Goal: Transaction & Acquisition: Purchase product/service

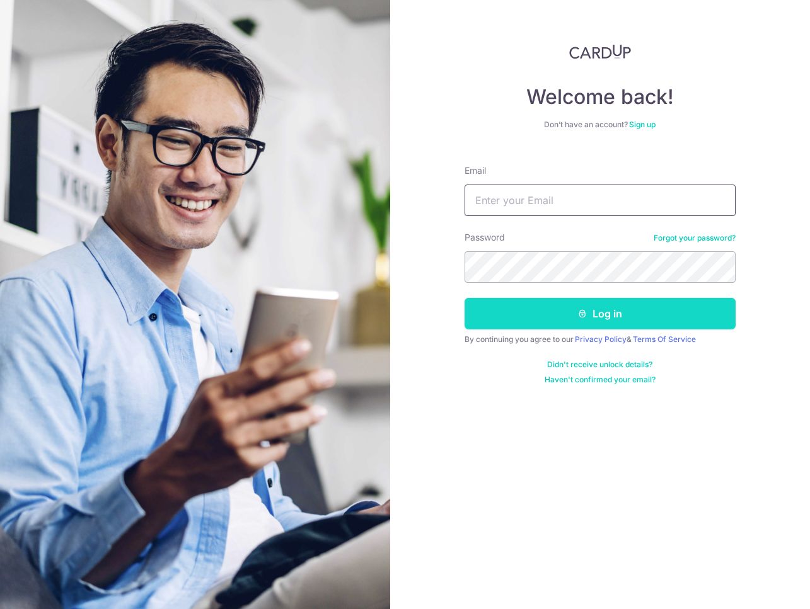
type input "yeamcw@gmail.com"
click at [558, 312] on button "Log in" at bounding box center [599, 313] width 271 height 31
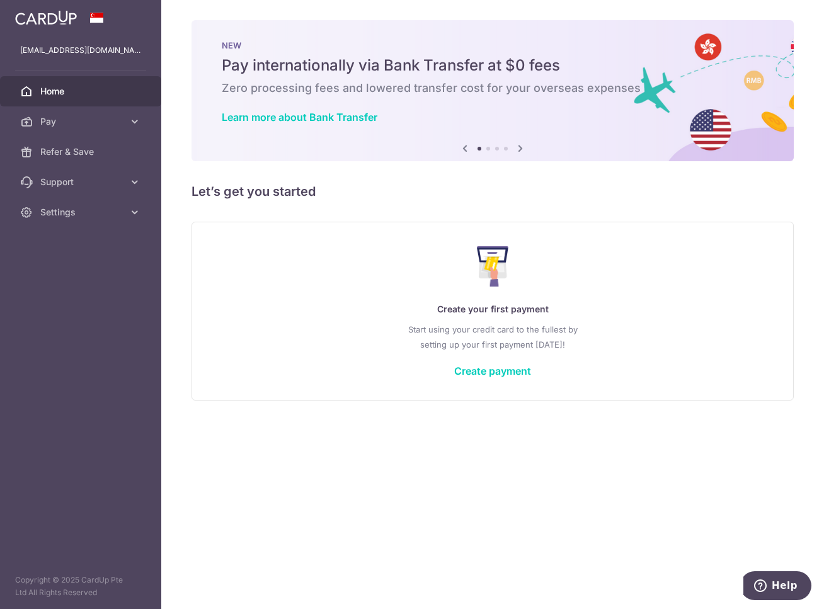
click at [763, 197] on h5 "Let’s get you started" at bounding box center [493, 191] width 602 height 20
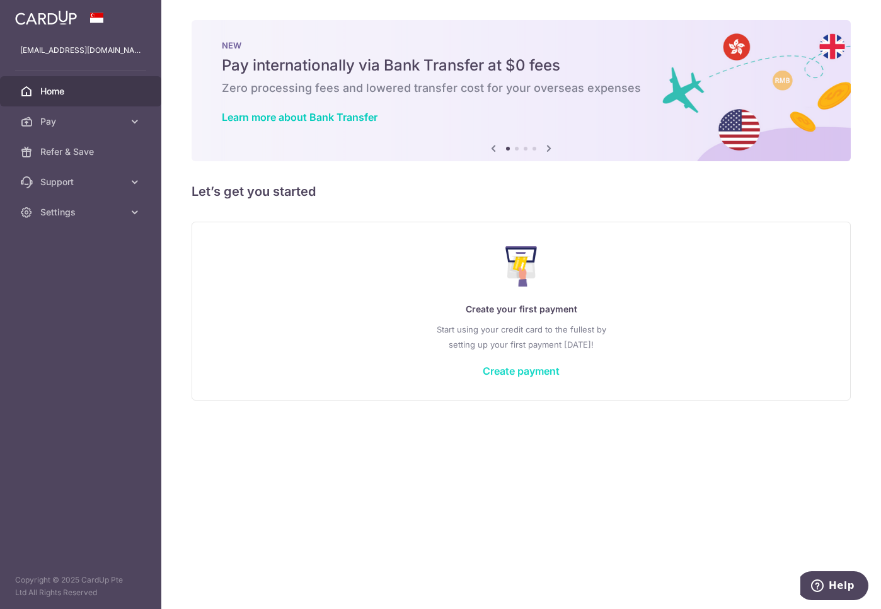
click at [510, 372] on link "Create payment" at bounding box center [521, 371] width 77 height 13
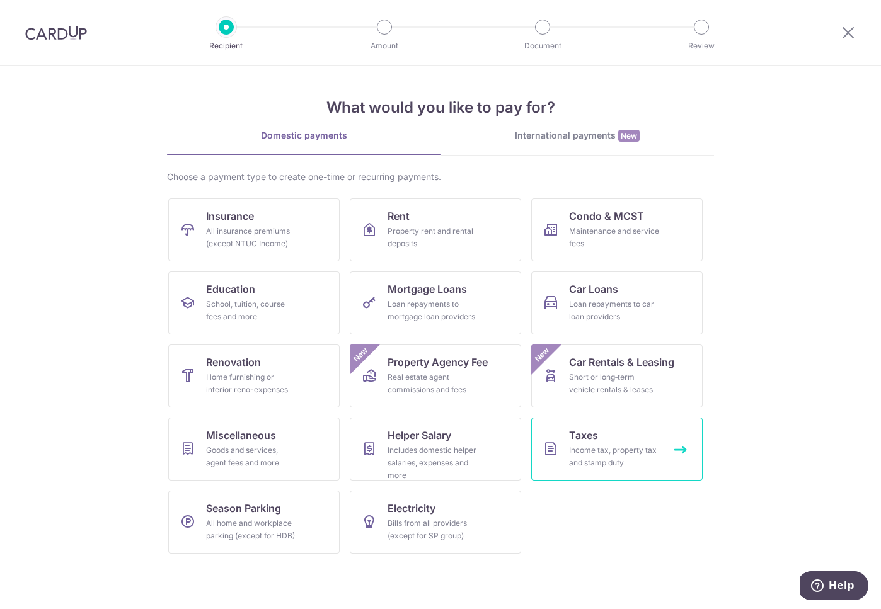
click at [582, 467] on div "Income tax, property tax and stamp duty" at bounding box center [614, 456] width 91 height 25
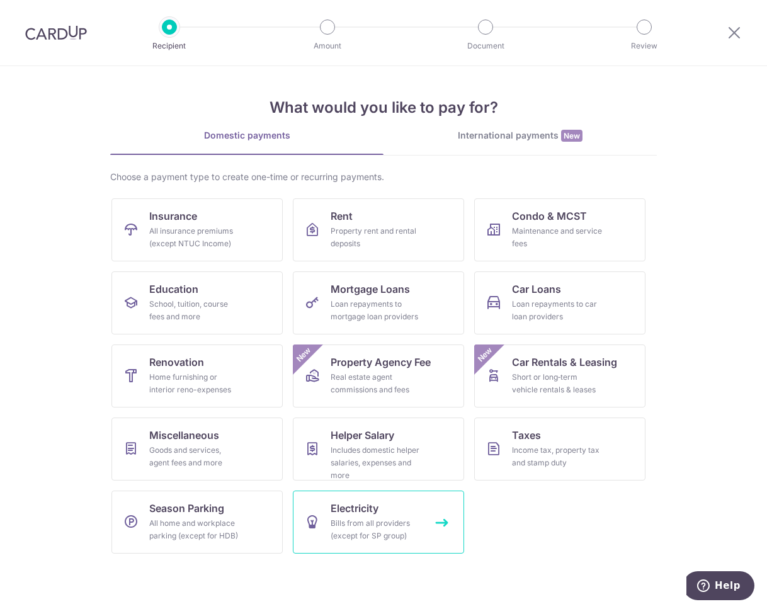
click at [360, 517] on link "Electricity Bills from all providers (except for SP group)" at bounding box center [378, 522] width 171 height 63
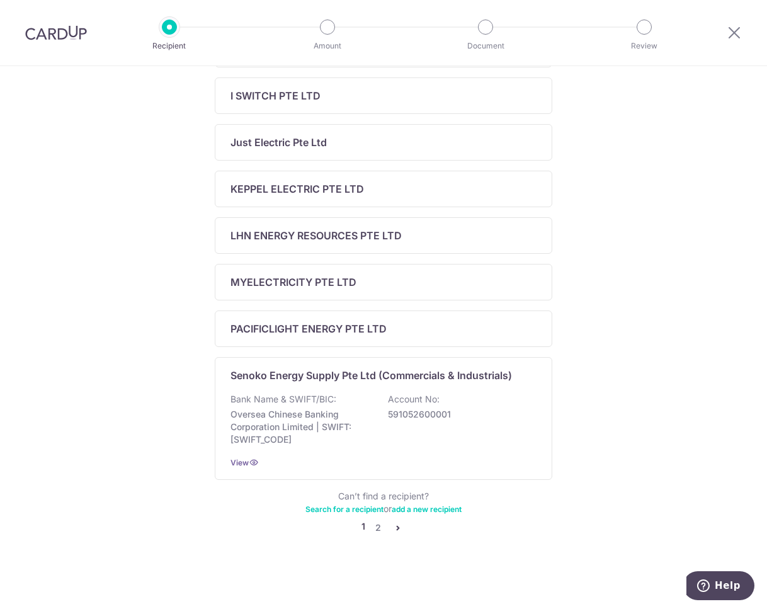
scroll to position [391, 0]
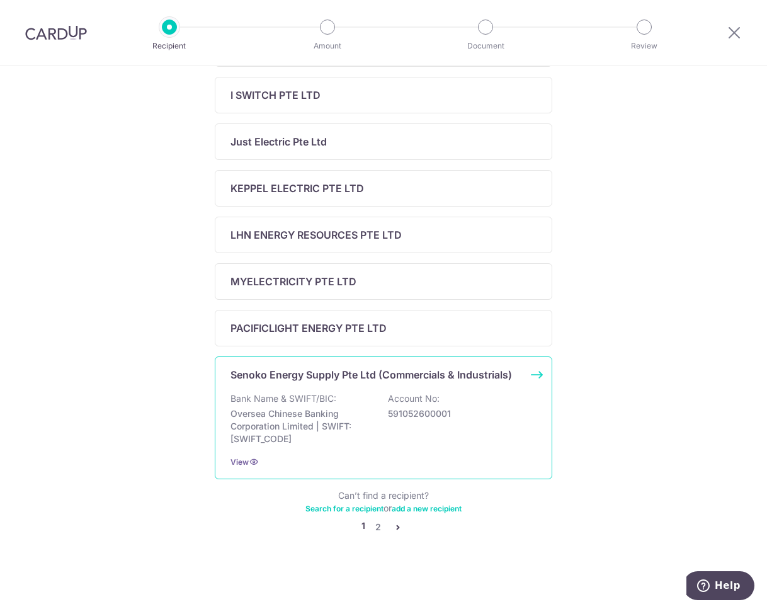
click at [323, 408] on p "Oversea Chinese Banking Corporation Limited | SWIFT: OCBCSGSGXXX" at bounding box center [301, 427] width 141 height 38
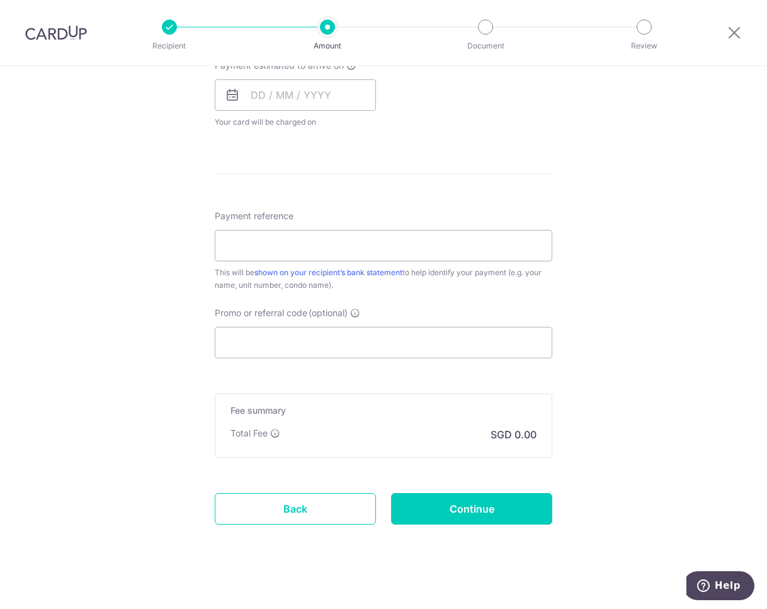
scroll to position [614, 0]
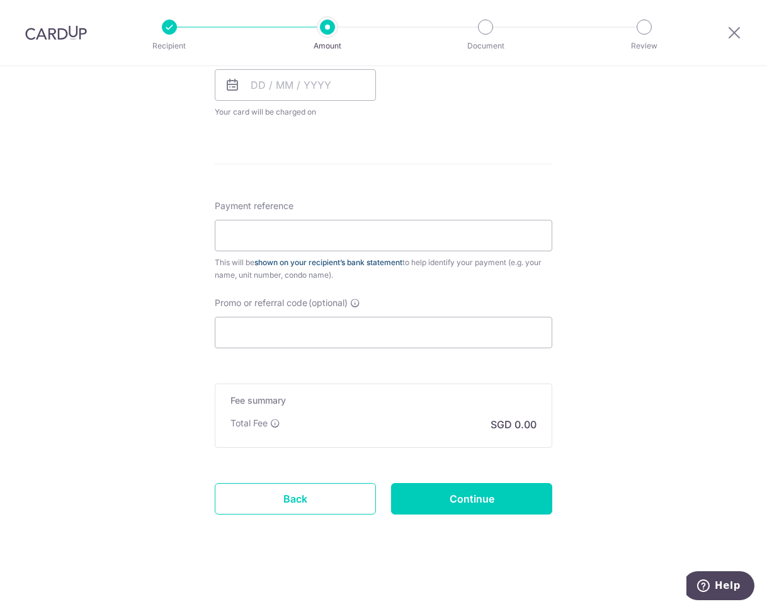
click at [380, 262] on link "shown on your recipient’s bank statement" at bounding box center [329, 262] width 148 height 9
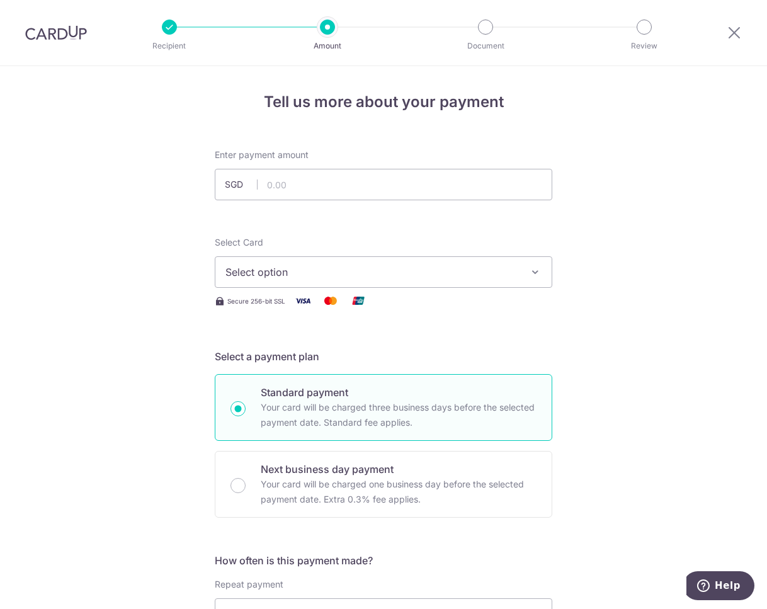
scroll to position [0, 0]
click at [309, 188] on input "text" at bounding box center [384, 184] width 338 height 31
click at [304, 185] on input "text" at bounding box center [384, 184] width 338 height 31
type input "233.24"
click at [469, 278] on span "Select option" at bounding box center [373, 272] width 294 height 15
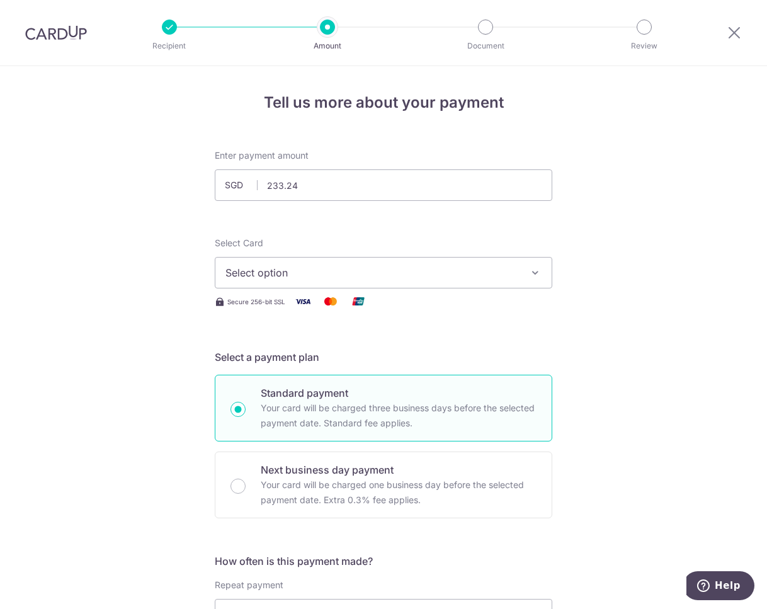
click at [264, 289] on div "Select Card Select option Add credit card Your Cards **** 1001 **** 5155 Secure…" at bounding box center [384, 273] width 338 height 72
click at [269, 280] on span "Select option" at bounding box center [373, 272] width 294 height 15
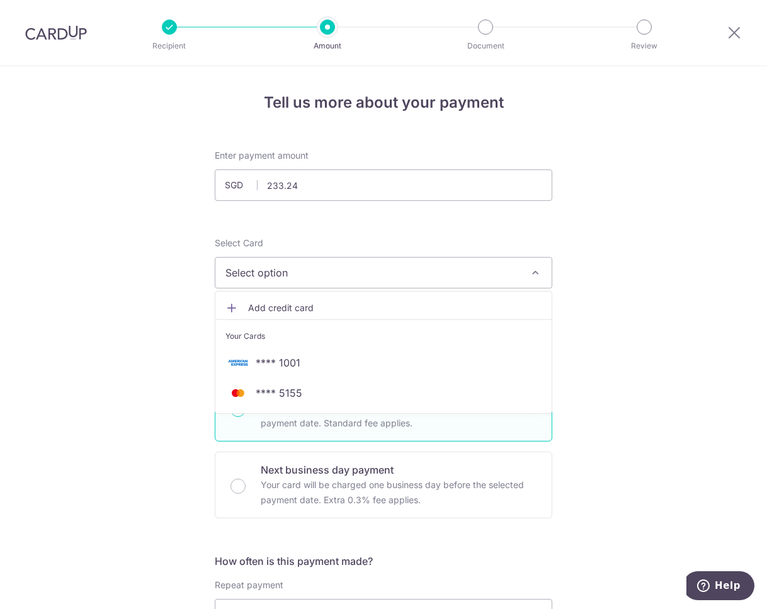
click at [271, 302] on span "Add credit card" at bounding box center [395, 308] width 294 height 13
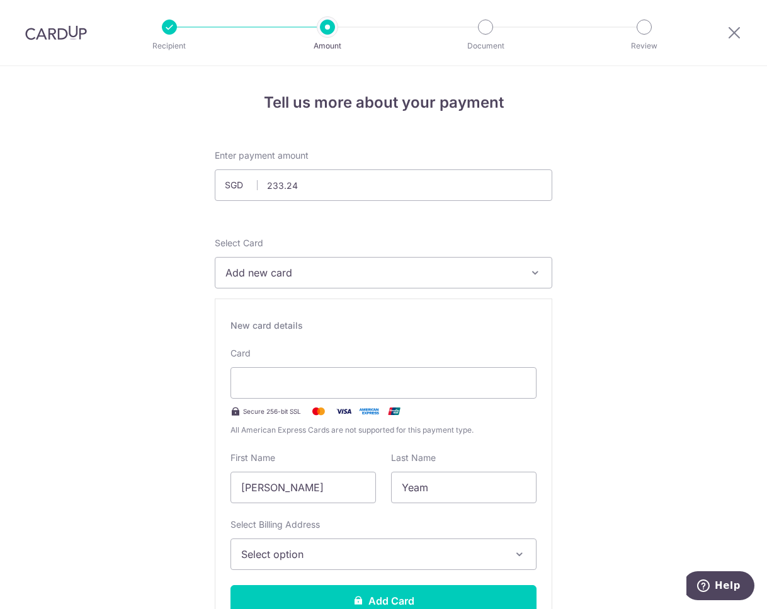
type input "09 / 2030"
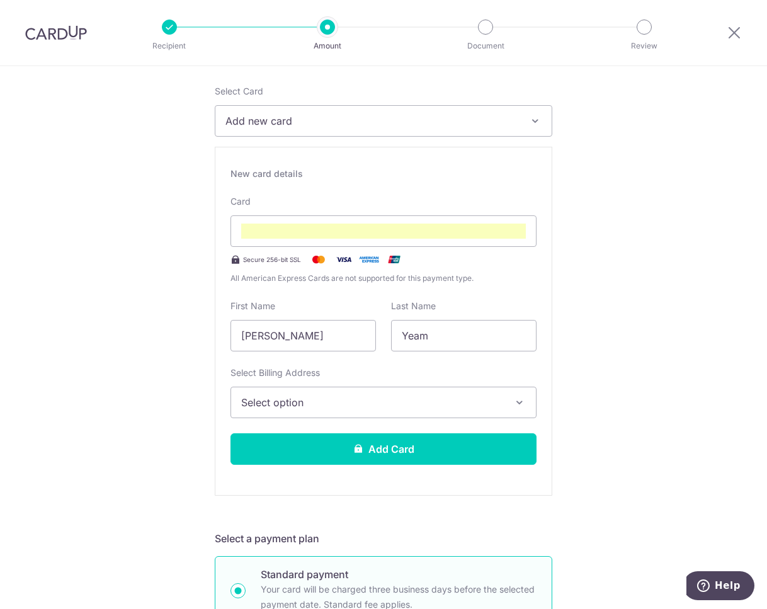
scroll to position [234, 0]
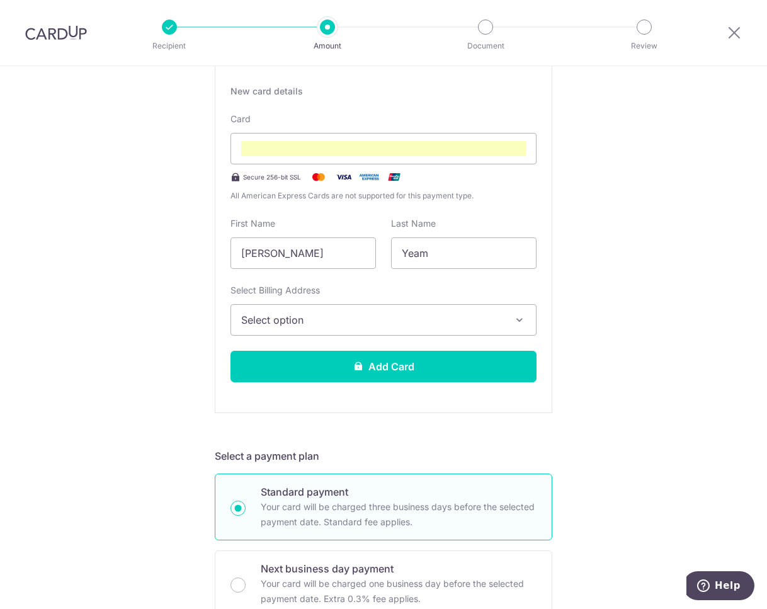
click at [330, 318] on span "Select option" at bounding box center [372, 319] width 262 height 15
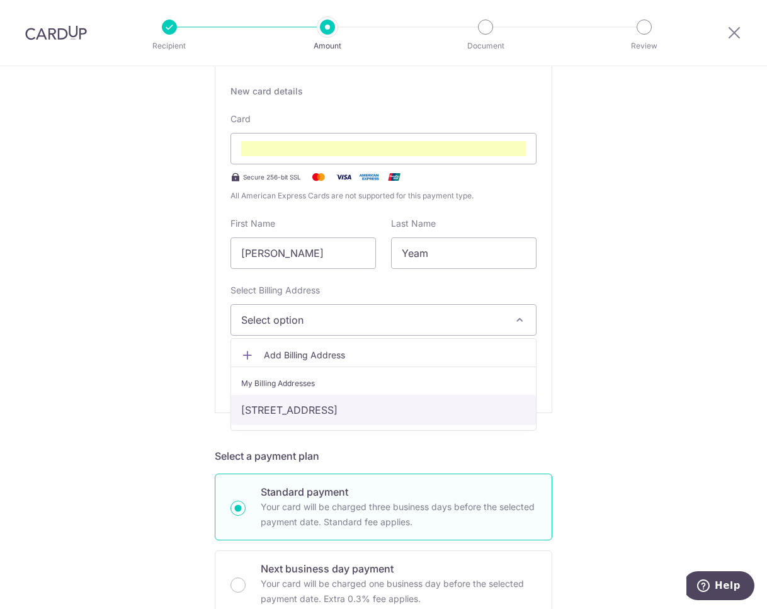
click at [325, 409] on link "12 Borthwick Drive, Unit 12, Singapore, Singapore, Singapore-559516" at bounding box center [383, 410] width 305 height 30
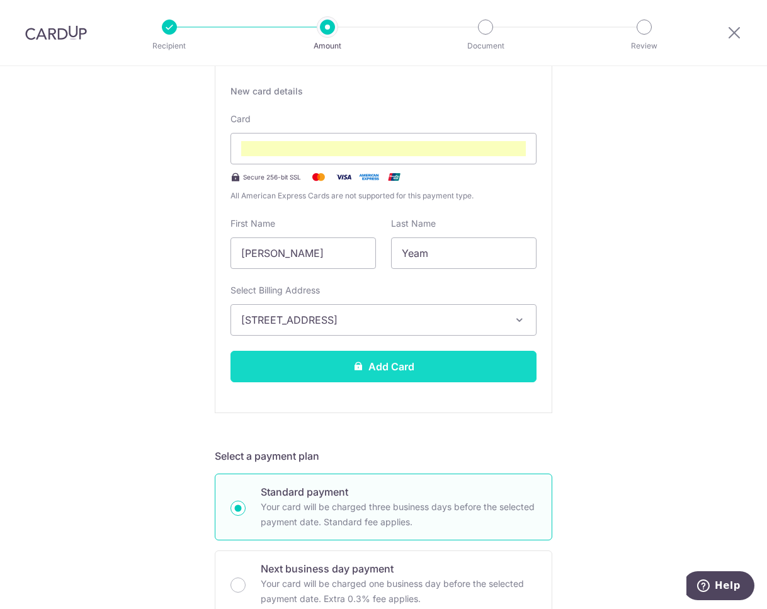
click at [325, 371] on button "Add Card" at bounding box center [384, 366] width 306 height 31
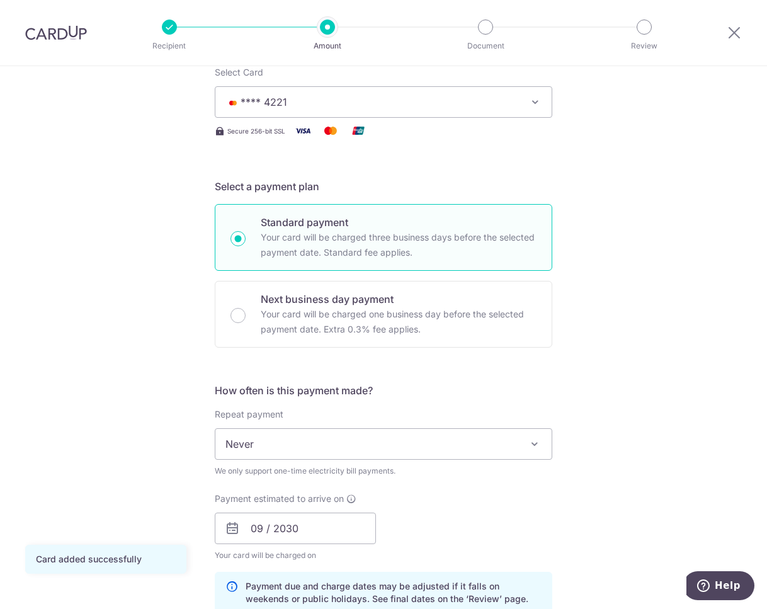
scroll to position [252, 0]
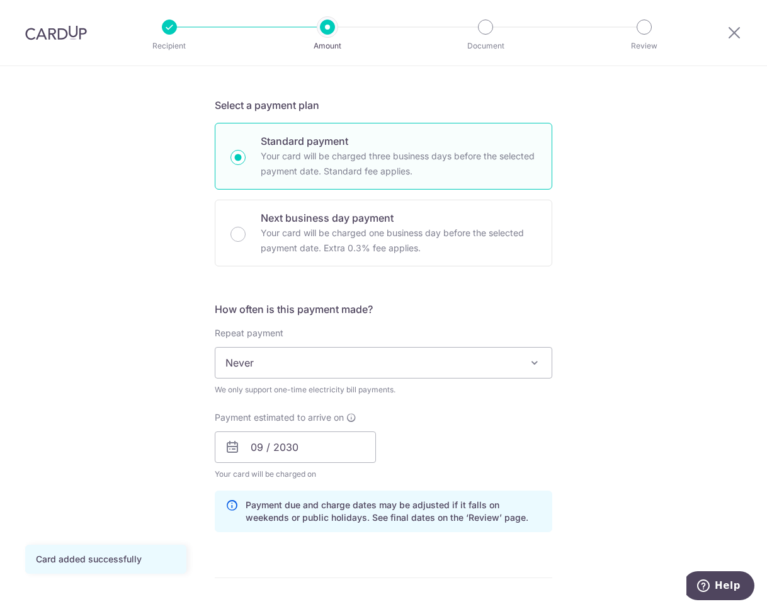
click at [286, 359] on span "Never" at bounding box center [383, 363] width 336 height 30
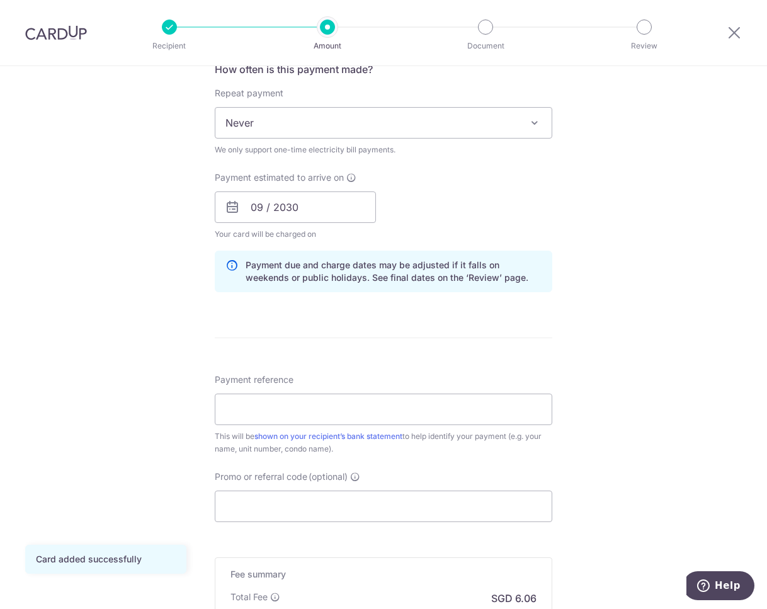
scroll to position [504, 0]
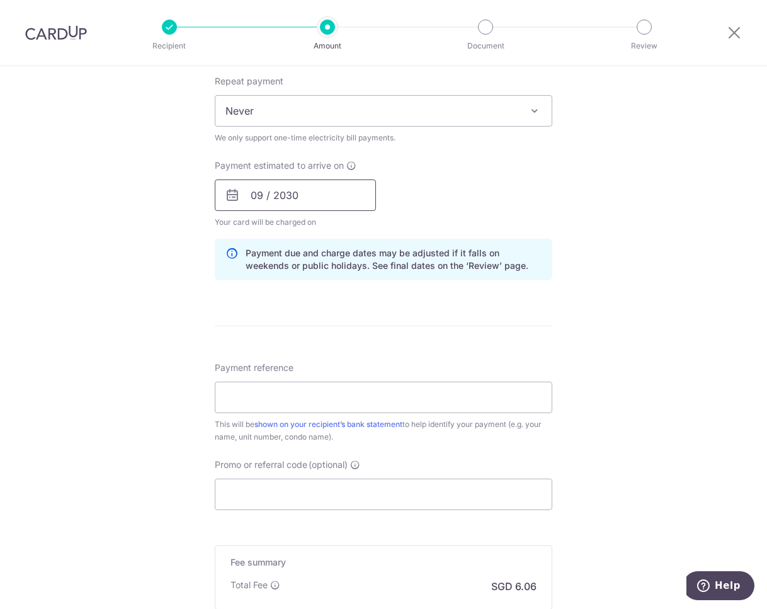
click at [280, 198] on input "09 / 2030" at bounding box center [295, 195] width 161 height 31
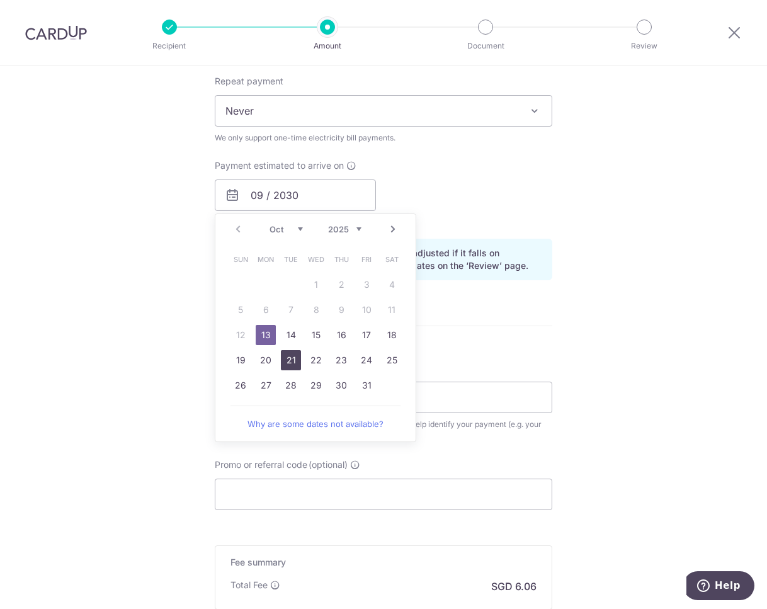
click at [281, 359] on link "21" at bounding box center [291, 360] width 20 height 20
type input "21/10/2025"
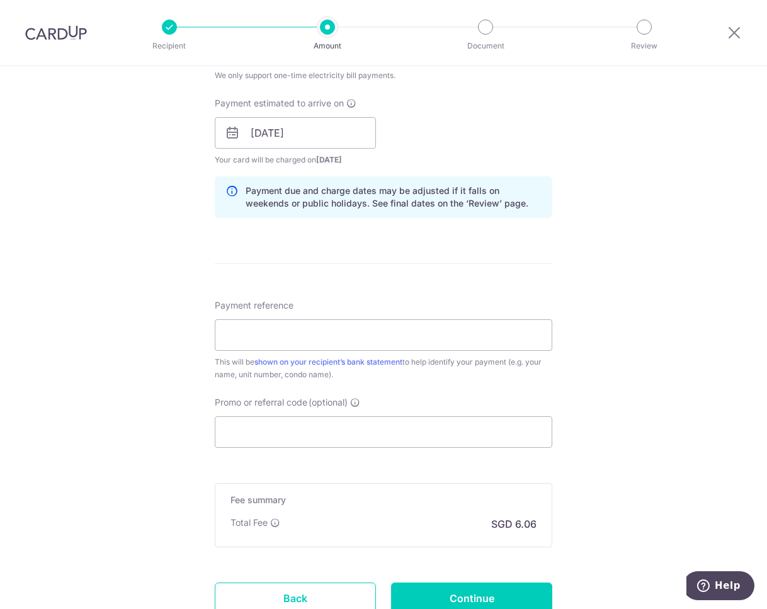
scroll to position [567, 0]
click at [652, 195] on div "Tell us more about your payment Enter payment amount SGD 233.24 233.24 Card add…" at bounding box center [383, 103] width 767 height 1209
click at [396, 328] on input "Payment reference" at bounding box center [384, 334] width 338 height 31
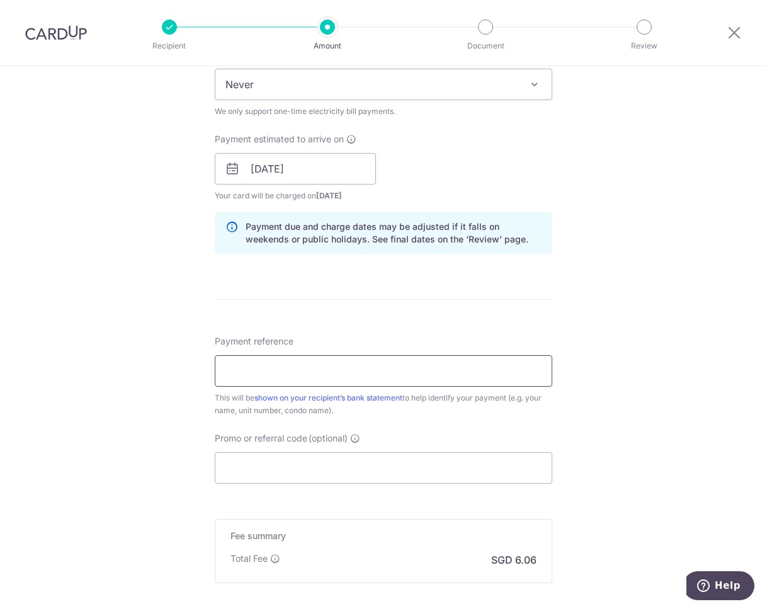
scroll to position [666, 0]
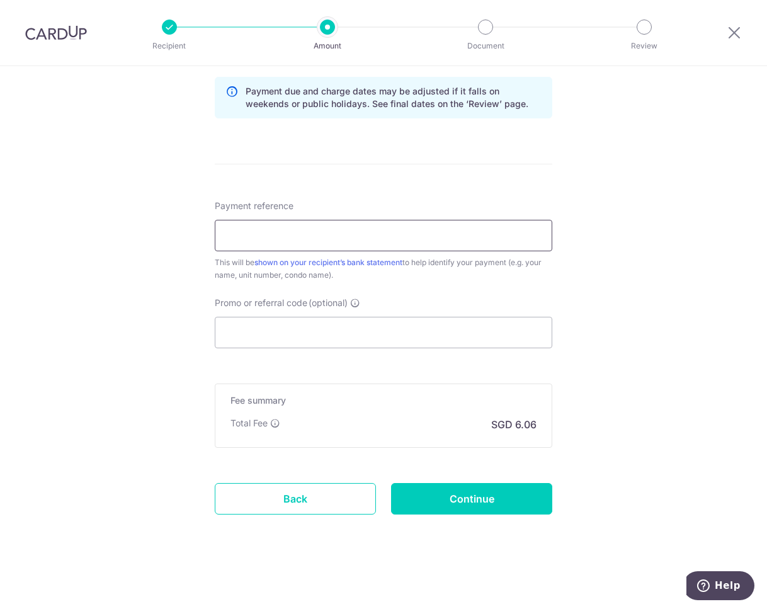
click at [427, 233] on input "Payment reference" at bounding box center [384, 235] width 338 height 31
click at [679, 248] on div "Tell us more about your payment Enter payment amount SGD 233.24 233.24 Card add…" at bounding box center [383, 4] width 767 height 1209
click at [439, 228] on input "Payment reference" at bounding box center [384, 235] width 338 height 31
drag, startPoint x: 422, startPoint y: 228, endPoint x: 108, endPoint y: 220, distance: 313.8
click at [110, 220] on div "Tell us more about your payment Enter payment amount SGD 233.24 233.24 Card add…" at bounding box center [383, 4] width 767 height 1209
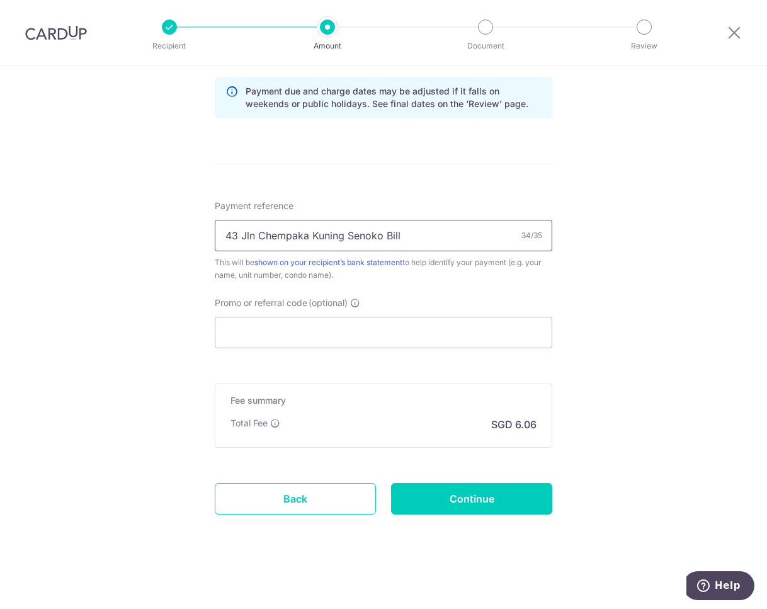
paste input "INV0005445428"
type input "INV0005445428 Su Yuping"
drag, startPoint x: 44, startPoint y: 329, endPoint x: 149, endPoint y: 270, distance: 120.2
click at [44, 329] on div "Tell us more about your payment Enter payment amount SGD 233.24 233.24 Card add…" at bounding box center [383, 4] width 767 height 1209
click at [623, 209] on div "Tell us more about your payment Enter payment amount SGD 233.24 233.24 Card add…" at bounding box center [383, 4] width 767 height 1209
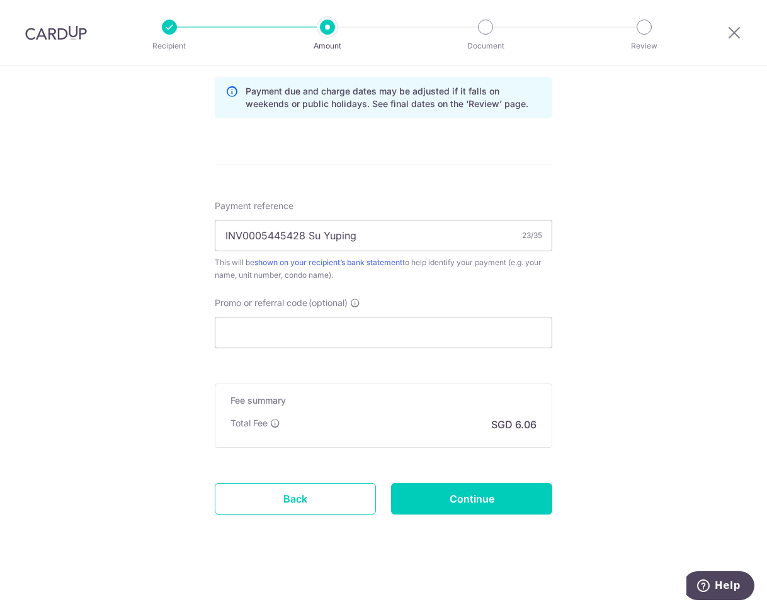
click at [57, 204] on div "Tell us more about your payment Enter payment amount SGD 233.24 233.24 Card add…" at bounding box center [383, 4] width 767 height 1209
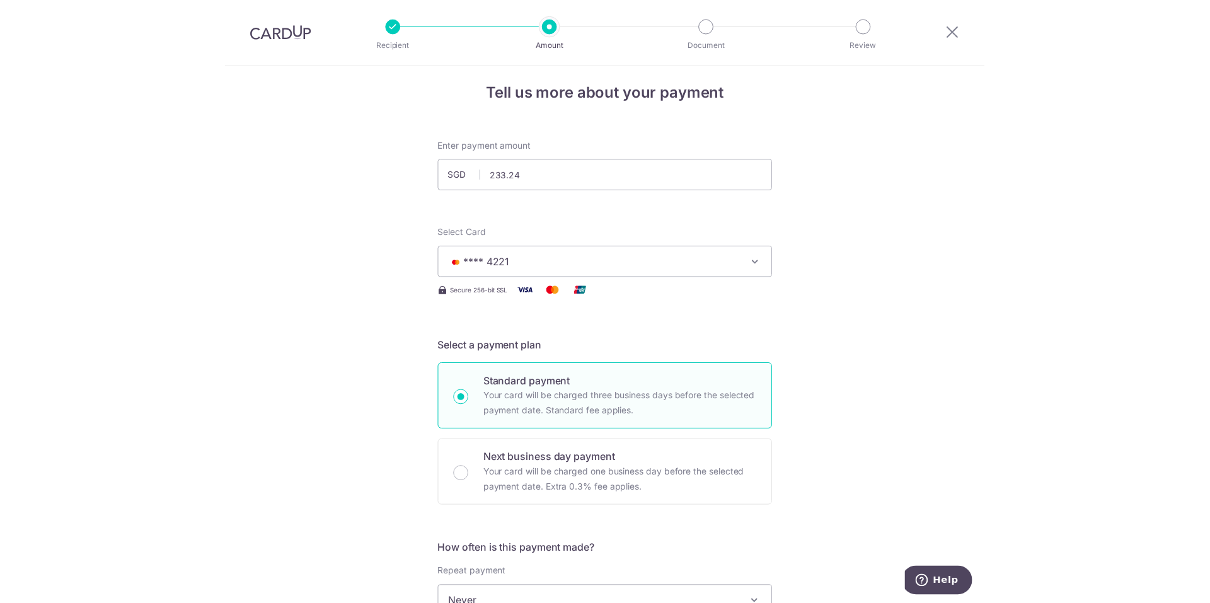
scroll to position [0, 0]
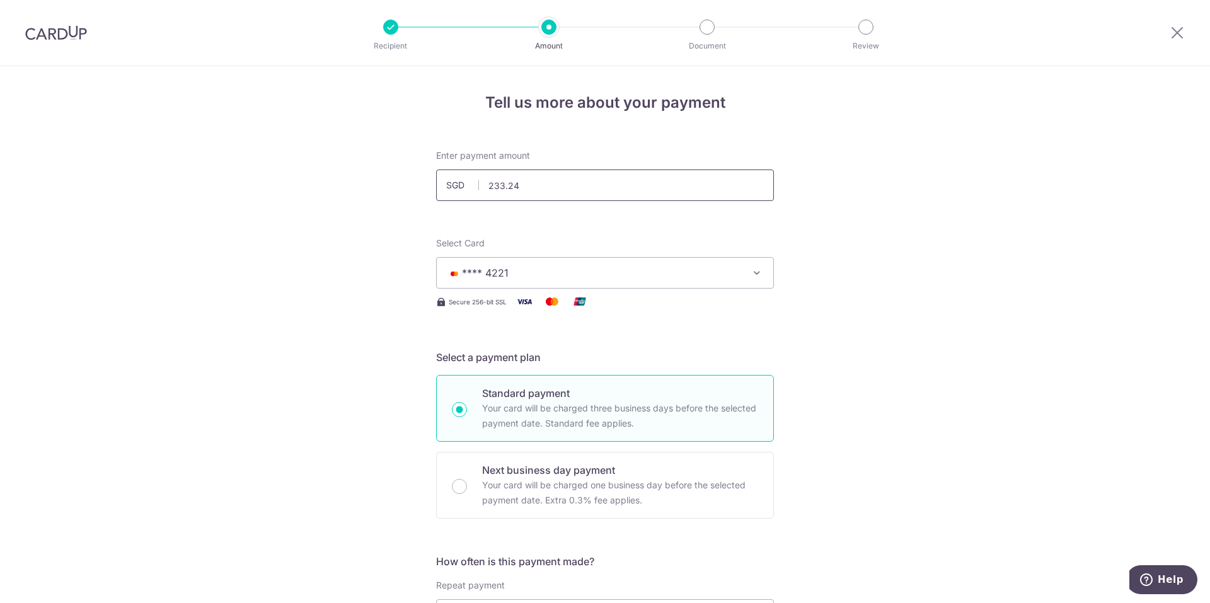
drag, startPoint x: 553, startPoint y: 194, endPoint x: 490, endPoint y: 190, distance: 63.1
click at [490, 190] on input "233.24" at bounding box center [605, 184] width 338 height 31
type input "242.87"
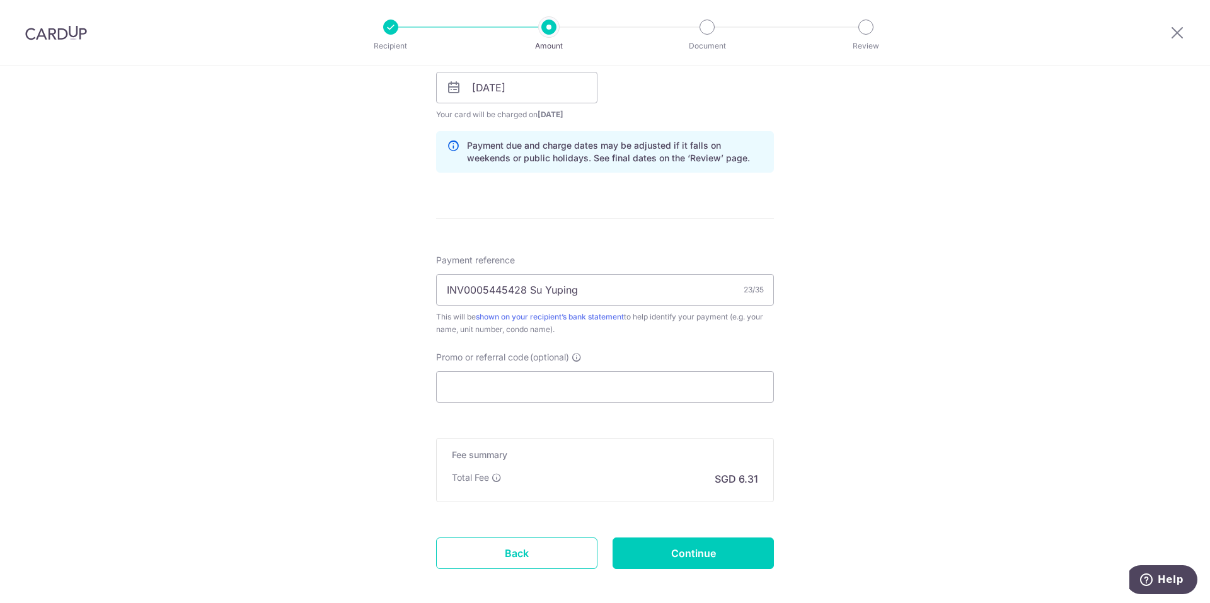
scroll to position [630, 0]
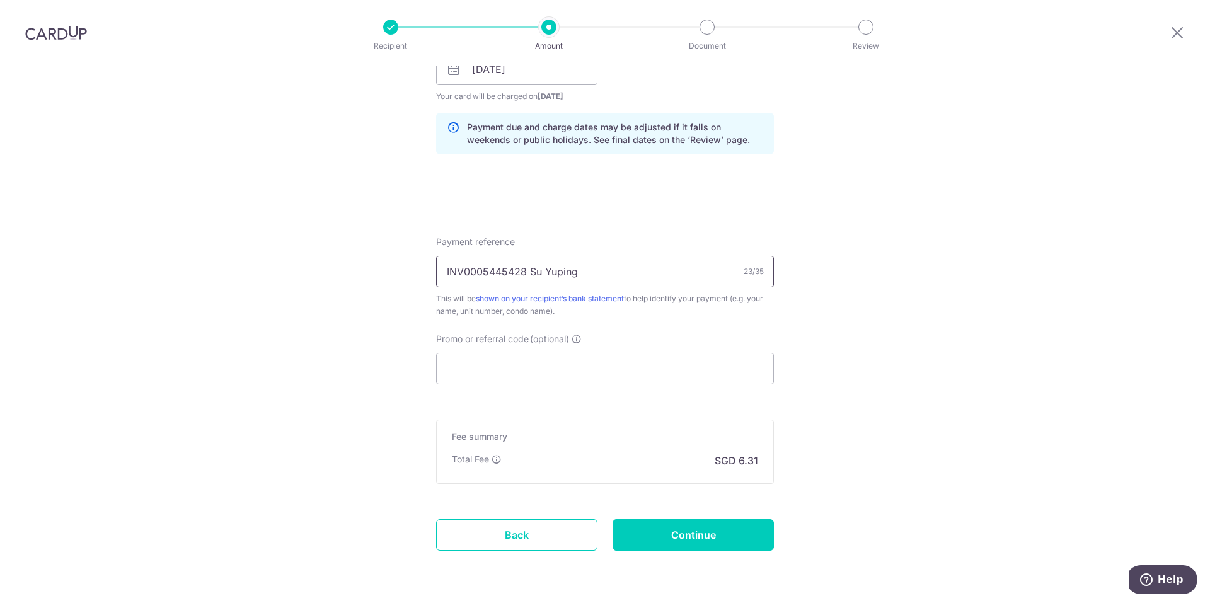
drag, startPoint x: 500, startPoint y: 266, endPoint x: 350, endPoint y: 266, distance: 149.9
click at [350, 266] on div "Tell us more about your payment Enter payment amount SGD 242.87 242.87 Card add…" at bounding box center [605, 40] width 1210 height 1209
paste input "BN2510020985"
type input "BN2510020985 Su Yuping"
click at [324, 301] on div "Tell us more about your payment Enter payment amount SGD 242.87 242.87 Card add…" at bounding box center [605, 40] width 1210 height 1209
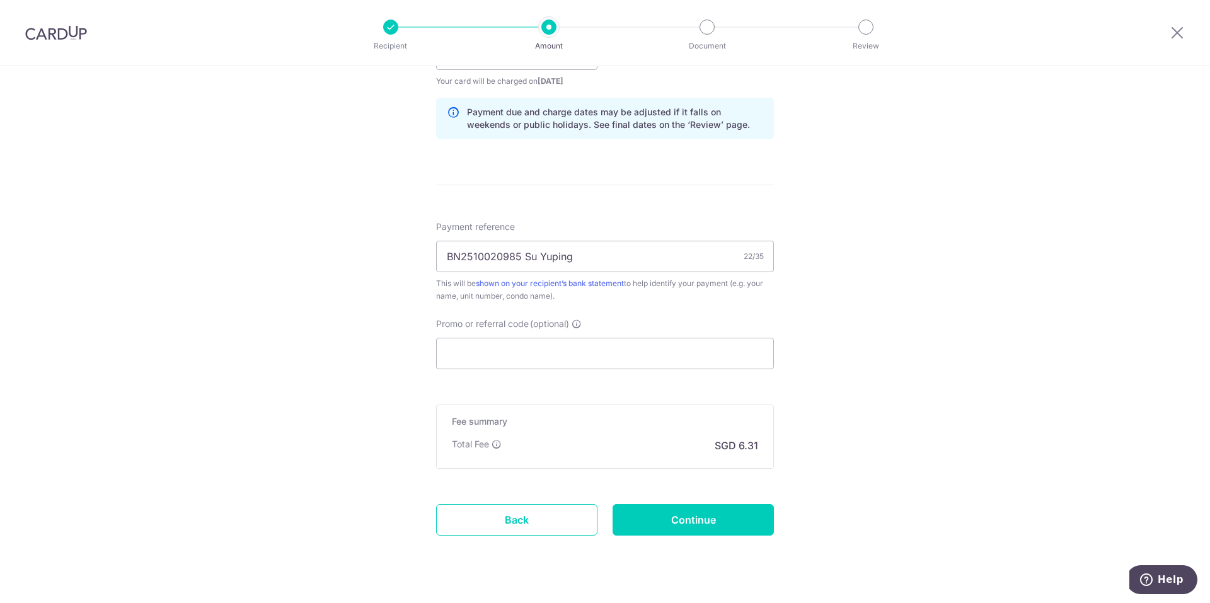
scroll to position [672, 0]
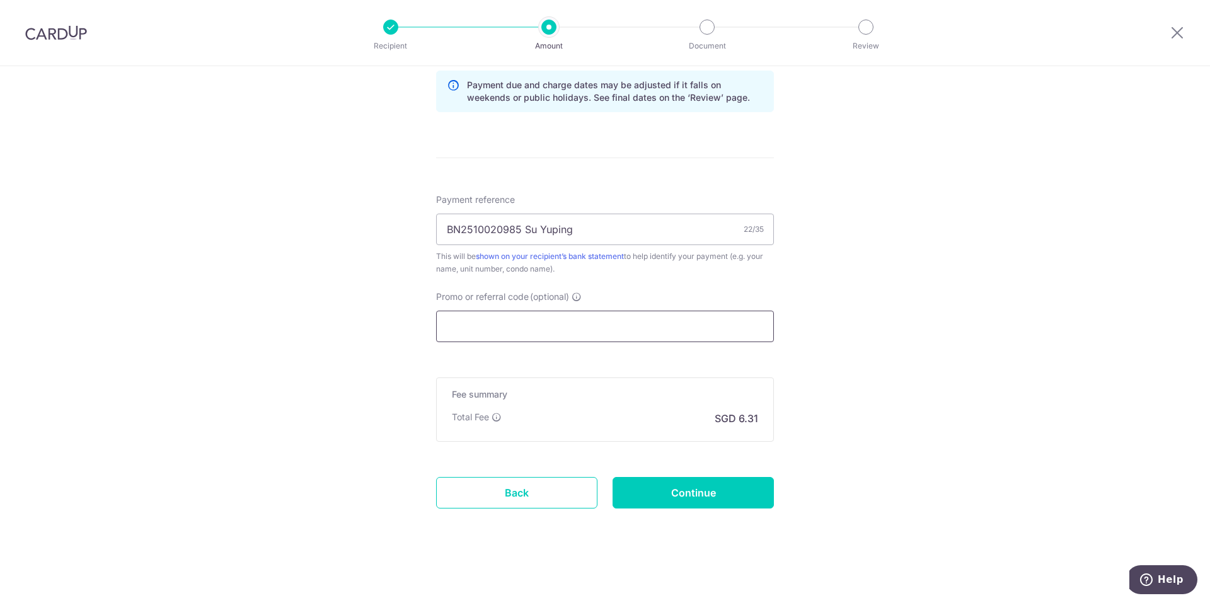
click at [473, 320] on input "Promo or referral code (optional)" at bounding box center [605, 326] width 338 height 31
drag, startPoint x: 341, startPoint y: 481, endPoint x: 459, endPoint y: 427, distance: 128.8
click at [469, 335] on input "Promo or referral code (optional)" at bounding box center [605, 326] width 338 height 31
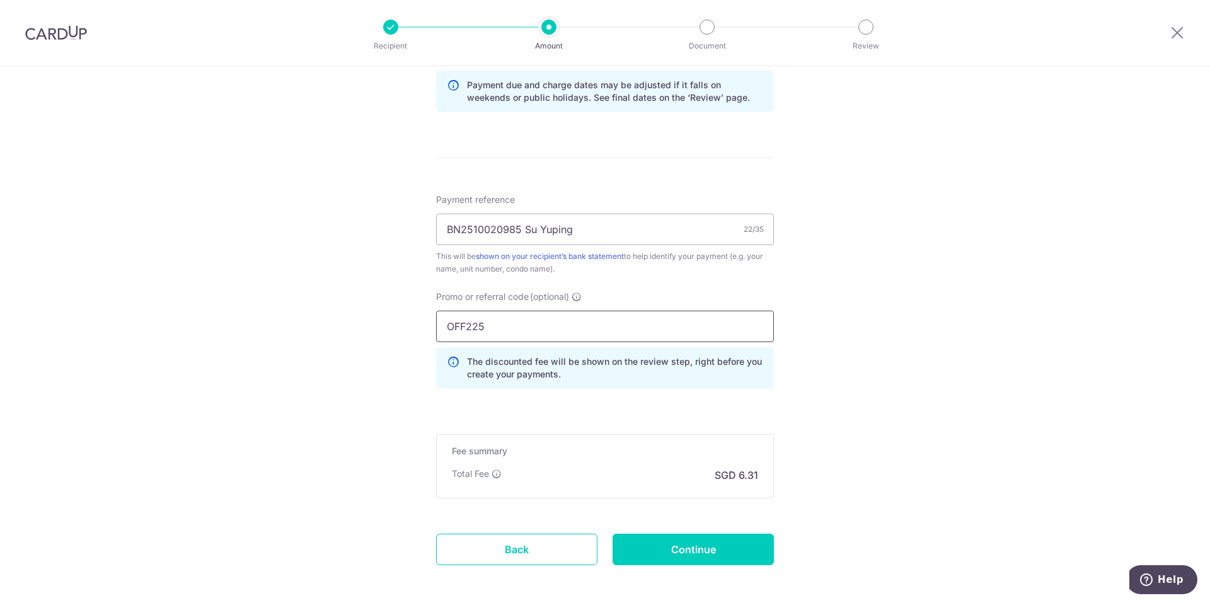
type input "OFF225"
click at [338, 367] on div "Tell us more about your payment Enter payment amount SGD 242.87 242.87 Card add…" at bounding box center [605, 27] width 1210 height 1266
click at [729, 540] on input "Continue" at bounding box center [692, 549] width 161 height 31
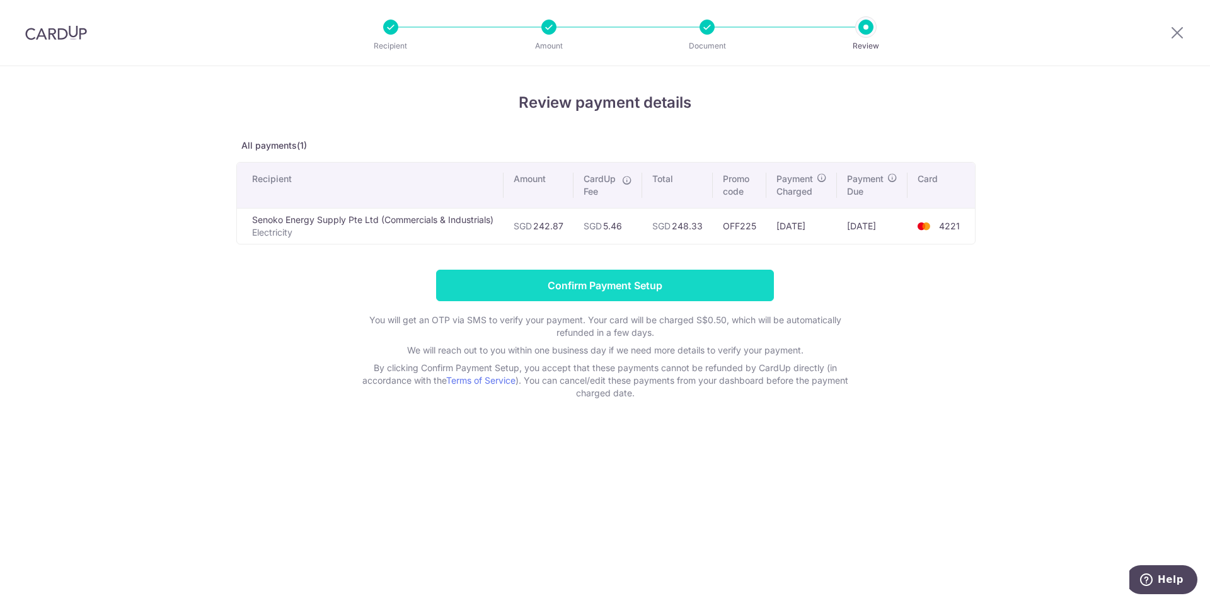
click at [576, 289] on input "Confirm Payment Setup" at bounding box center [605, 285] width 338 height 31
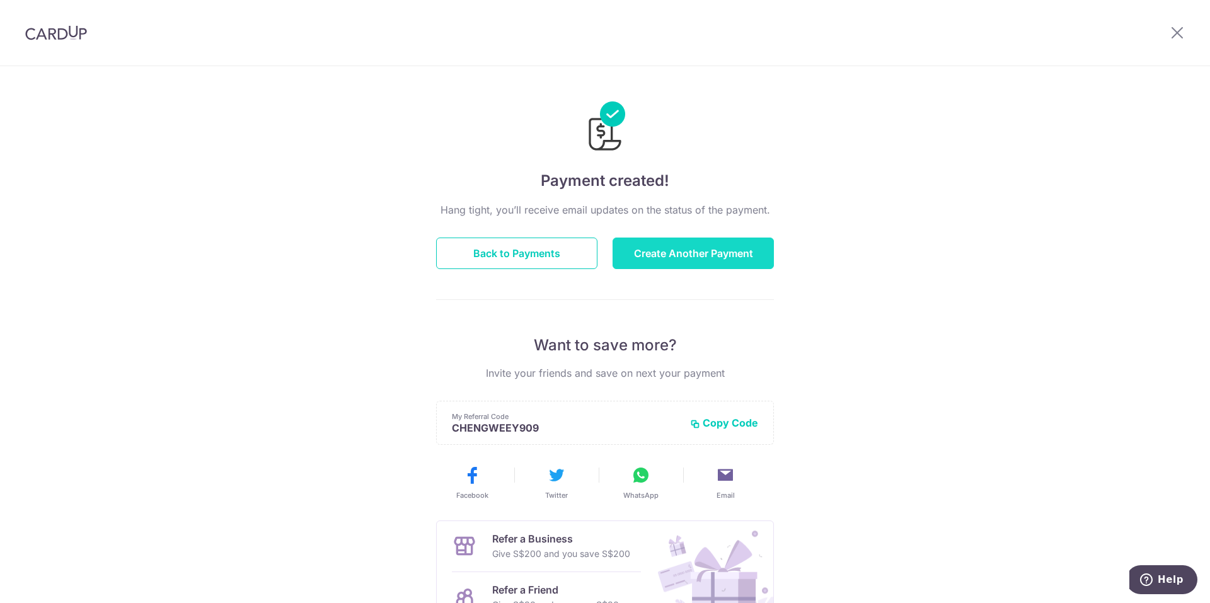
click at [684, 249] on button "Create Another Payment" at bounding box center [692, 253] width 161 height 31
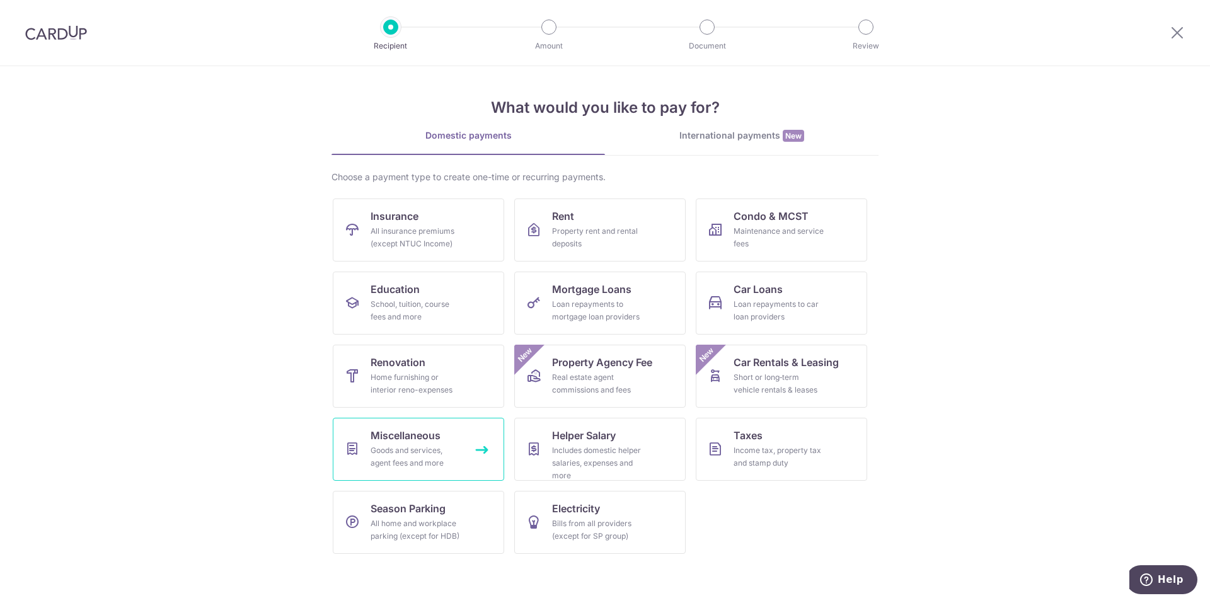
click at [435, 449] on div "Goods and services, agent fees and more" at bounding box center [415, 456] width 91 height 25
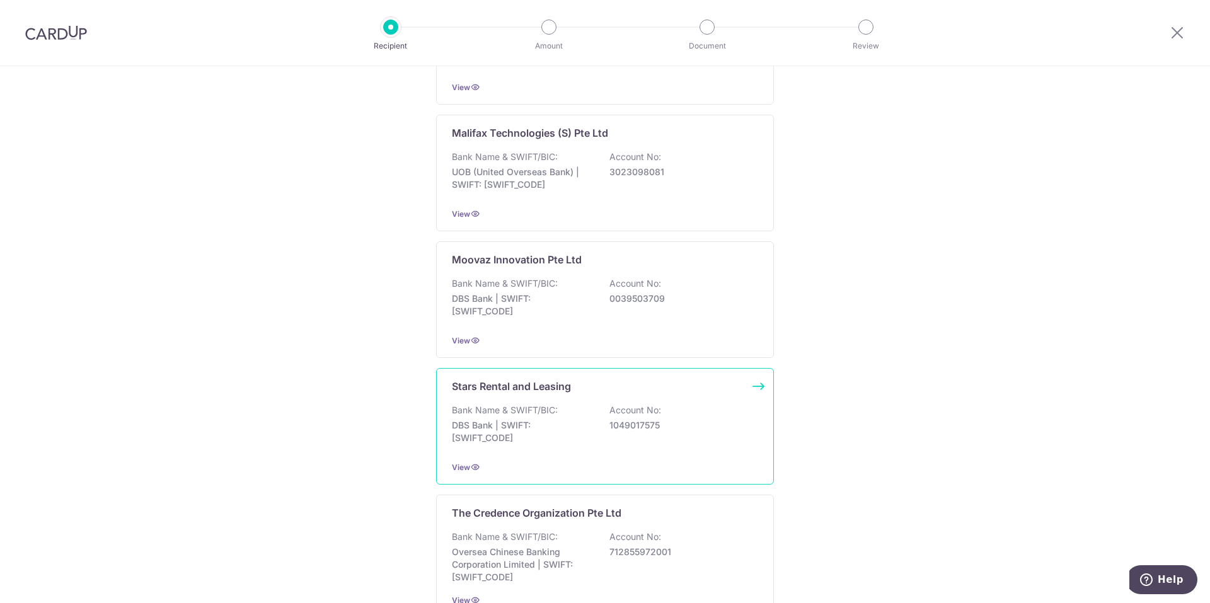
scroll to position [88, 0]
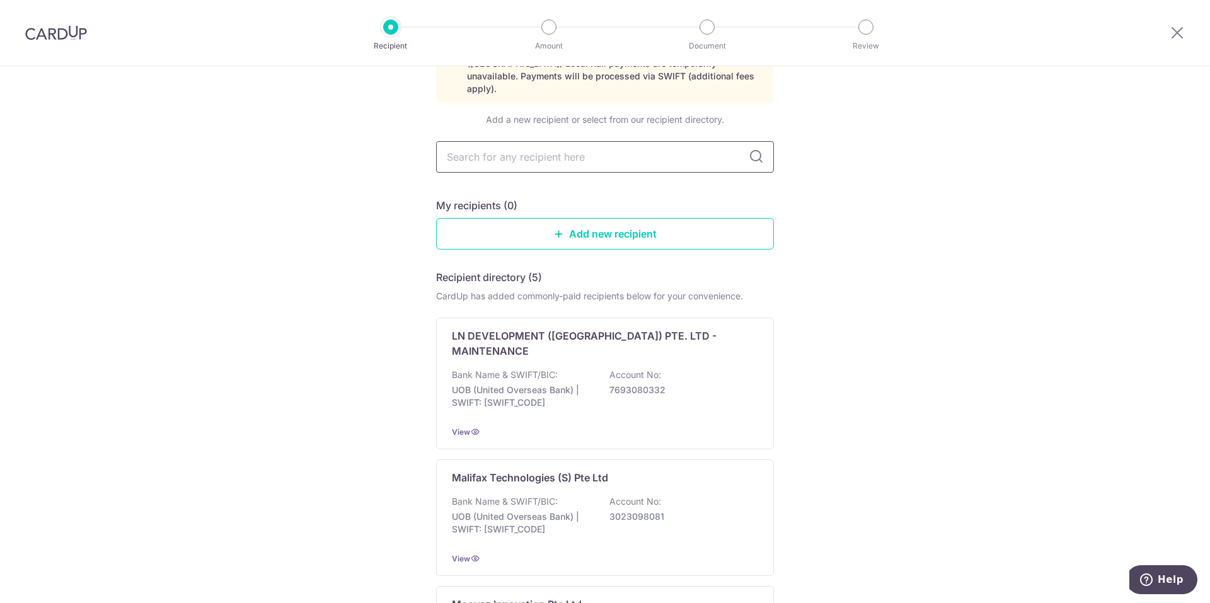
click at [561, 141] on input "text" at bounding box center [605, 156] width 338 height 31
type input "rad"
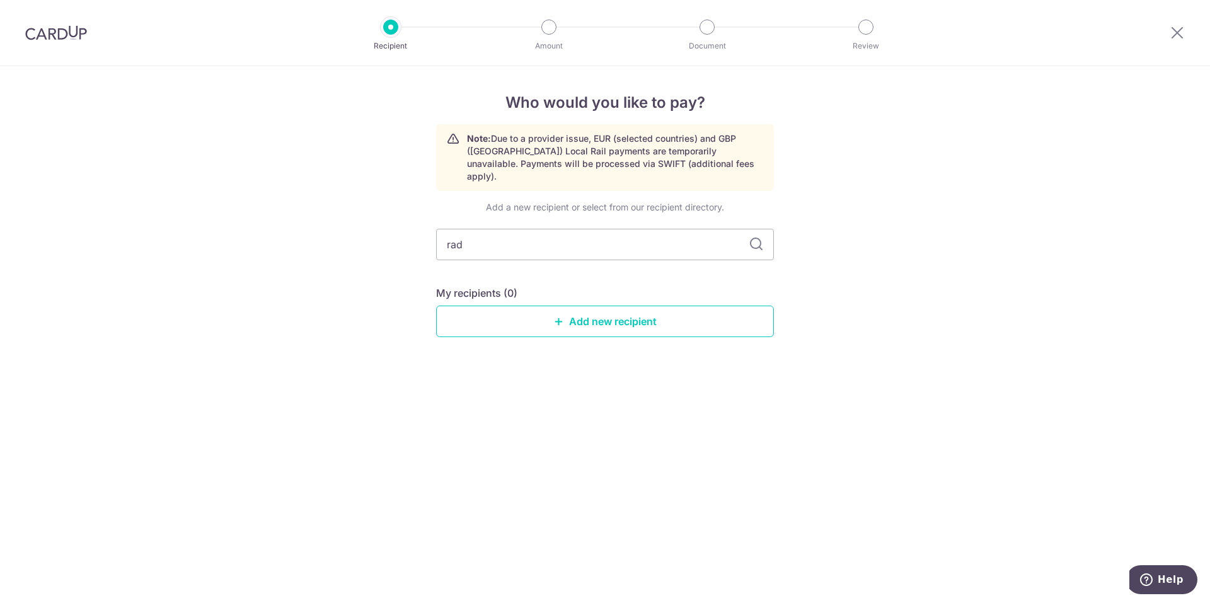
scroll to position [0, 0]
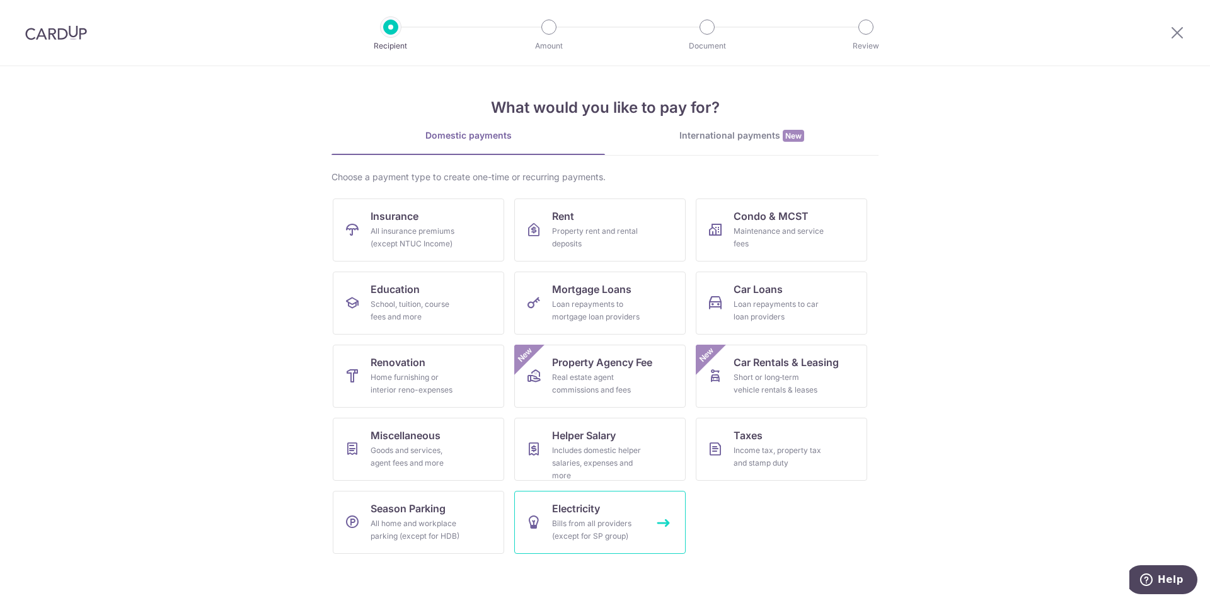
click at [604, 540] on div "Bills from all providers (except for SP group)" at bounding box center [597, 529] width 91 height 25
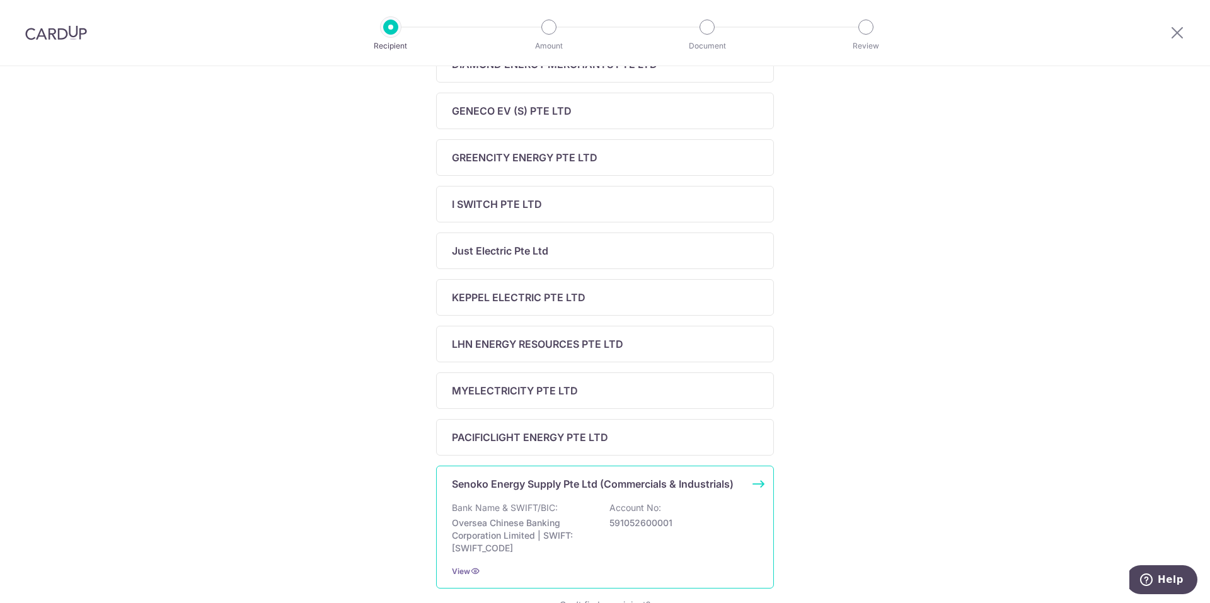
scroll to position [315, 0]
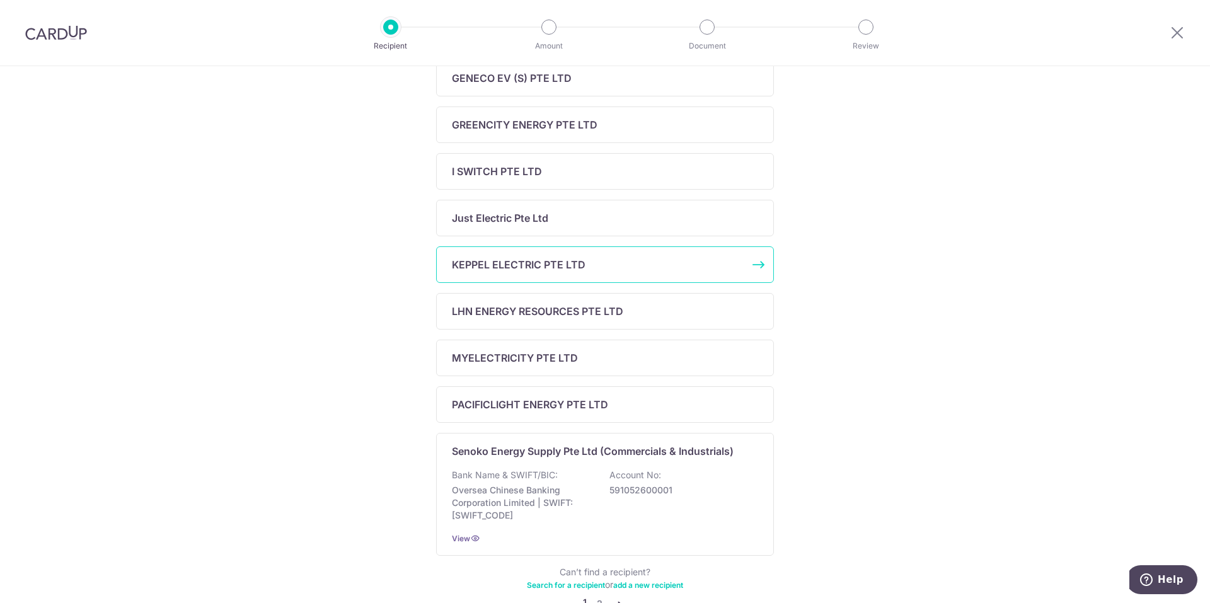
click at [532, 268] on p "KEPPEL ELECTRIC PTE LTD" at bounding box center [519, 264] width 134 height 15
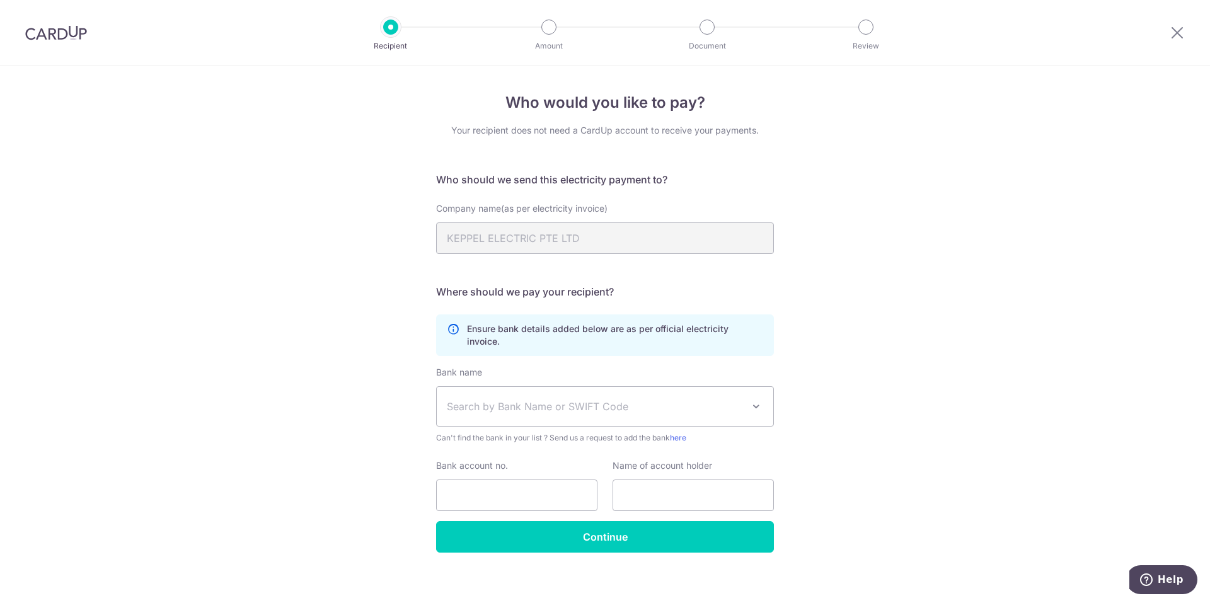
click at [537, 399] on span "Search by Bank Name or SWIFT Code" at bounding box center [595, 406] width 296 height 15
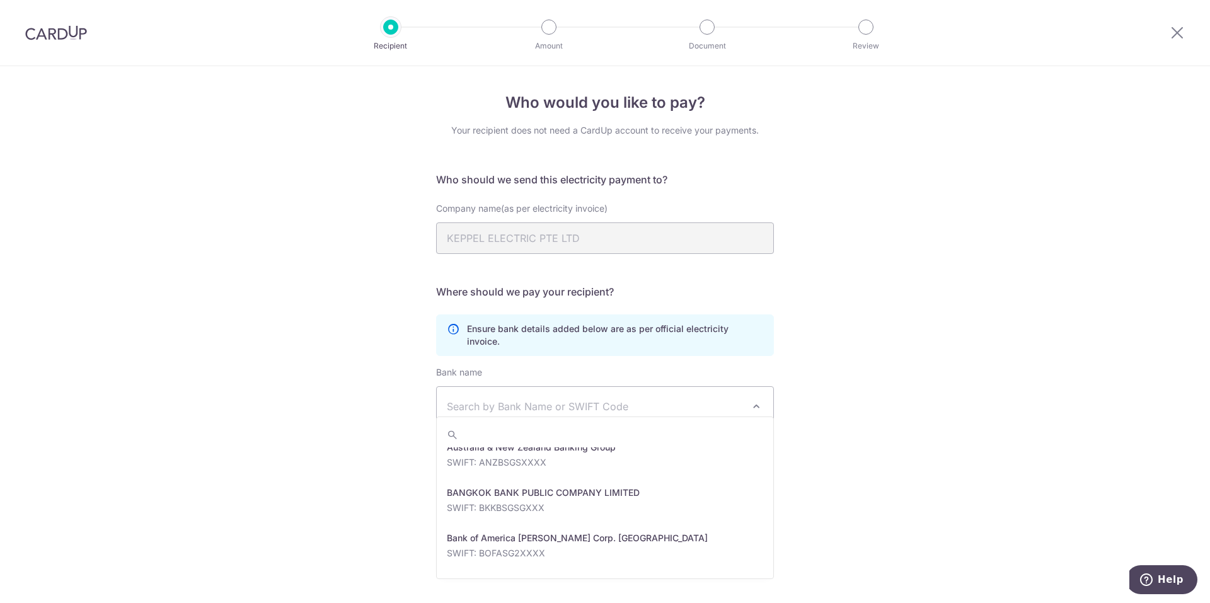
scroll to position [126, 0]
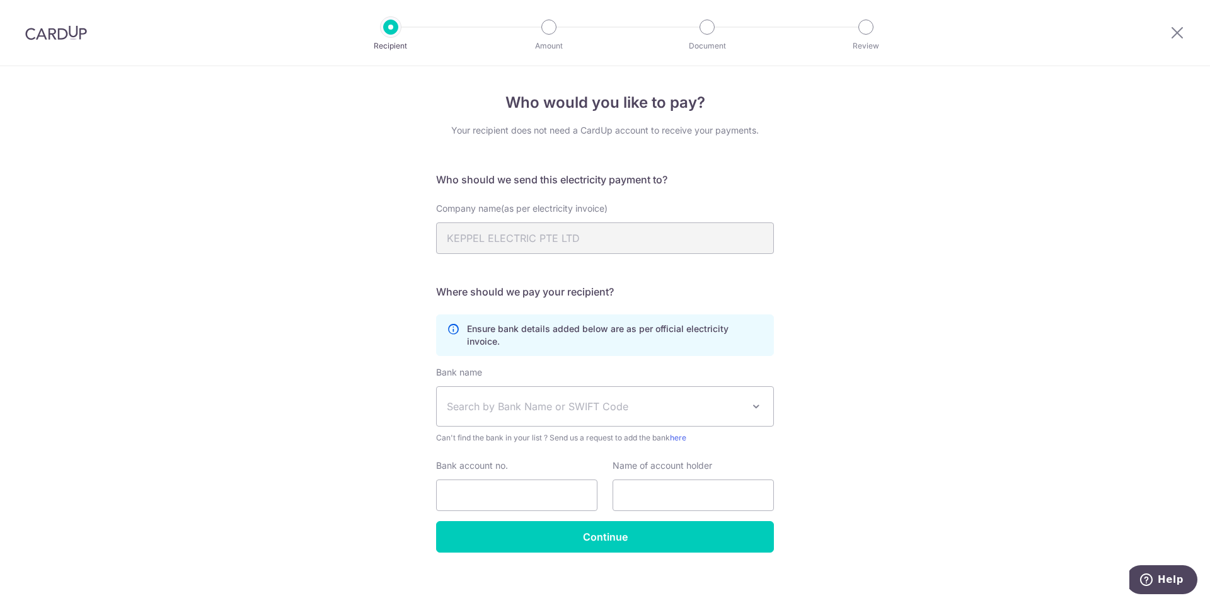
click at [385, 389] on div "Who would you like to pay? Your recipient does not need a CardUp account to rec…" at bounding box center [605, 339] width 1210 height 546
click at [643, 387] on span "Search by Bank Name or SWIFT Code" at bounding box center [605, 406] width 336 height 39
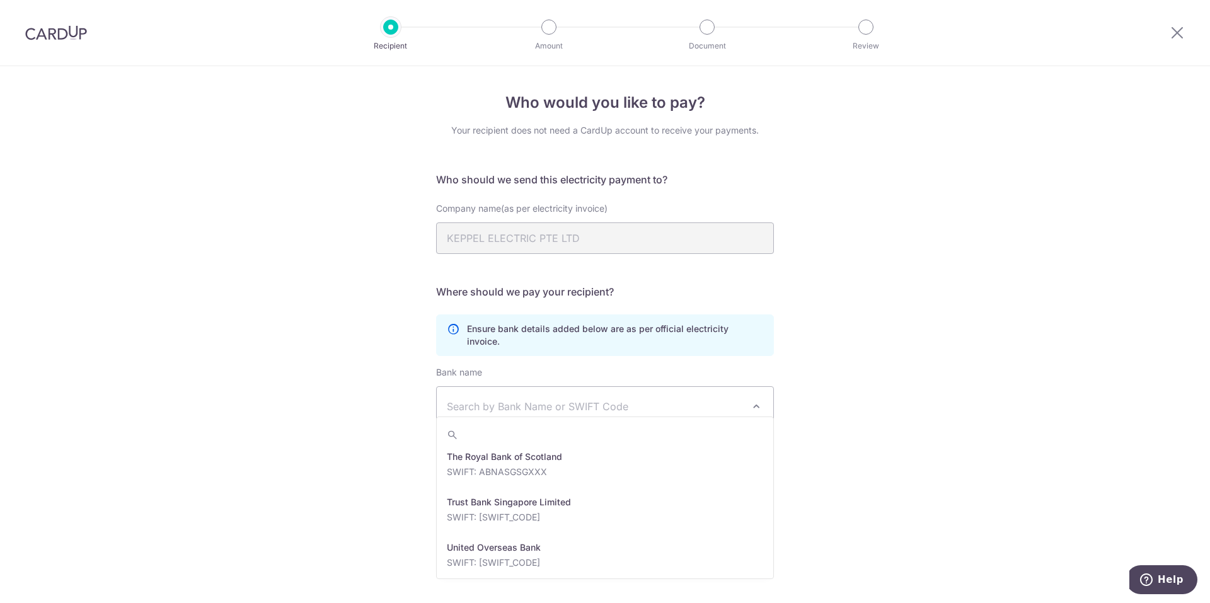
scroll to position [2769, 0]
select select "23668"
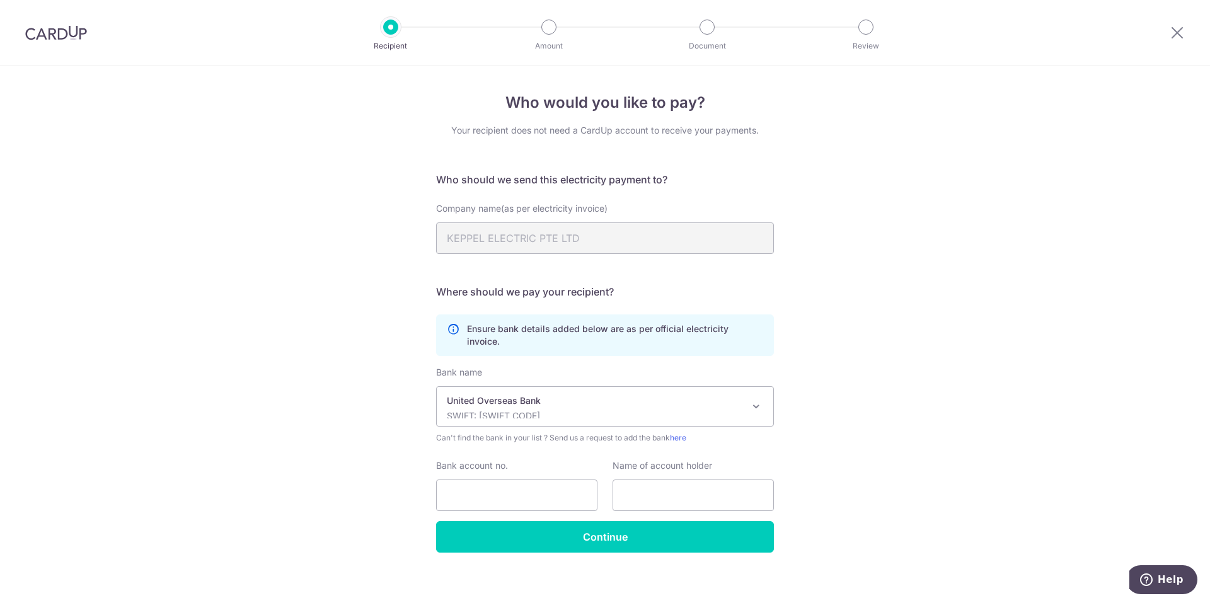
click at [895, 406] on div "Who would you like to pay? Your recipient does not need a CardUp account to rec…" at bounding box center [605, 339] width 1210 height 546
click at [639, 479] on input "text" at bounding box center [692, 494] width 161 height 31
type input "KEPPEL"
click at [495, 479] on input "Bank account no." at bounding box center [516, 494] width 161 height 31
paste input ":86055110202365023"
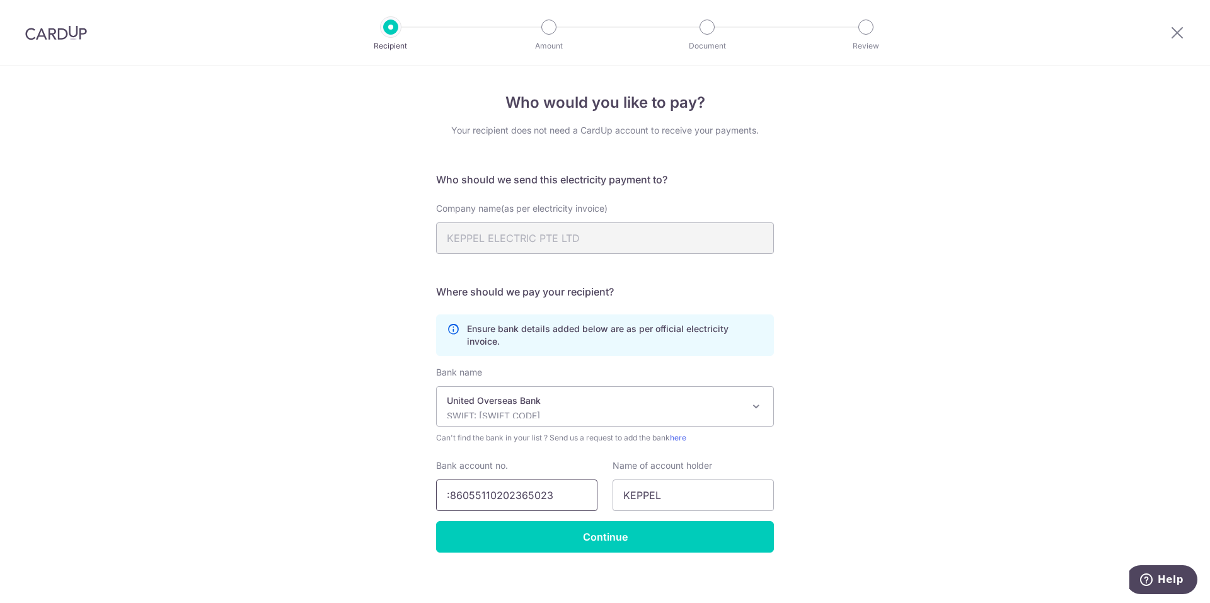
drag, startPoint x: 450, startPoint y: 483, endPoint x: 442, endPoint y: 484, distance: 8.2
click at [442, 484] on input ":86055110202365023" at bounding box center [516, 494] width 161 height 31
type input "86055110202365023"
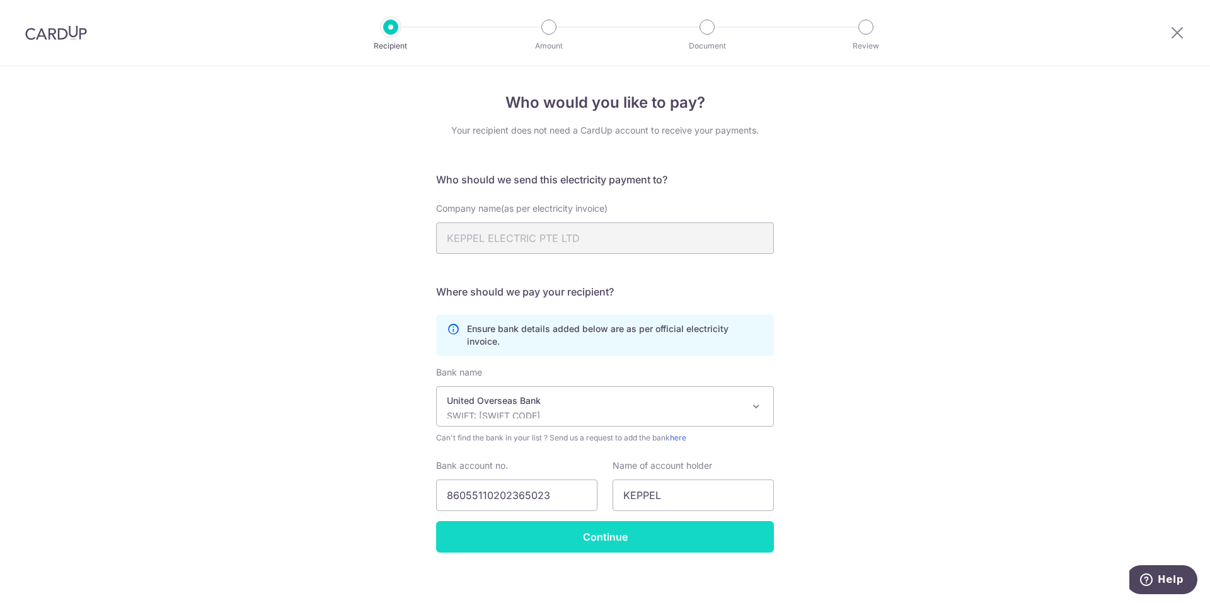
click at [583, 521] on input "Continue" at bounding box center [605, 536] width 338 height 31
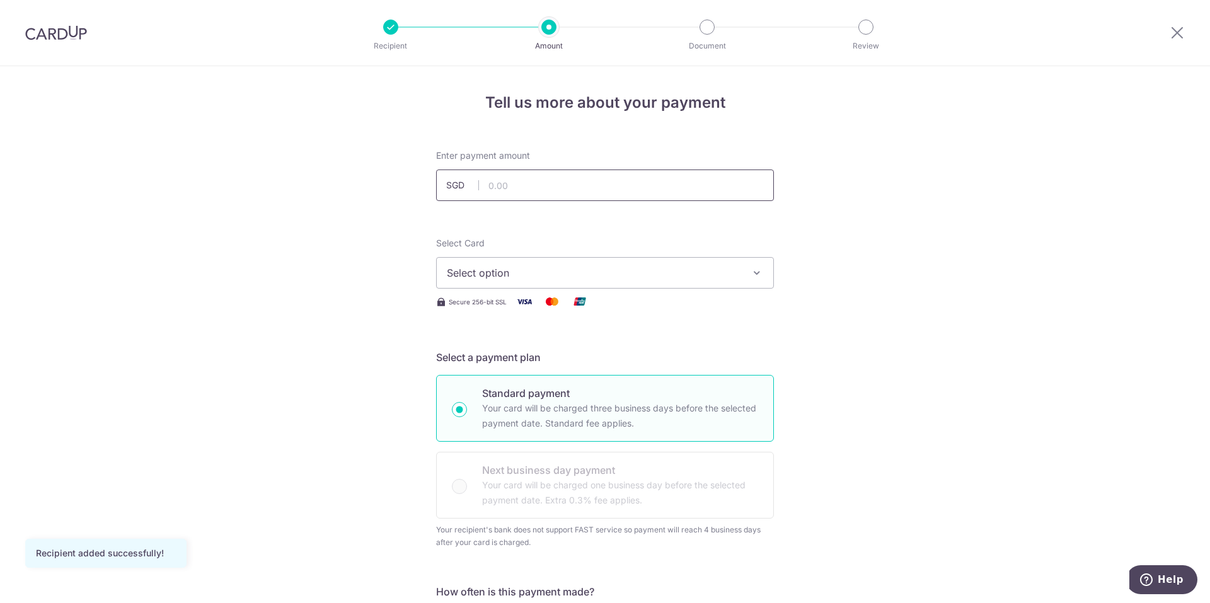
click at [512, 182] on input "text" at bounding box center [605, 184] width 338 height 31
type input "242.87"
click at [551, 272] on span "Select option" at bounding box center [594, 272] width 294 height 15
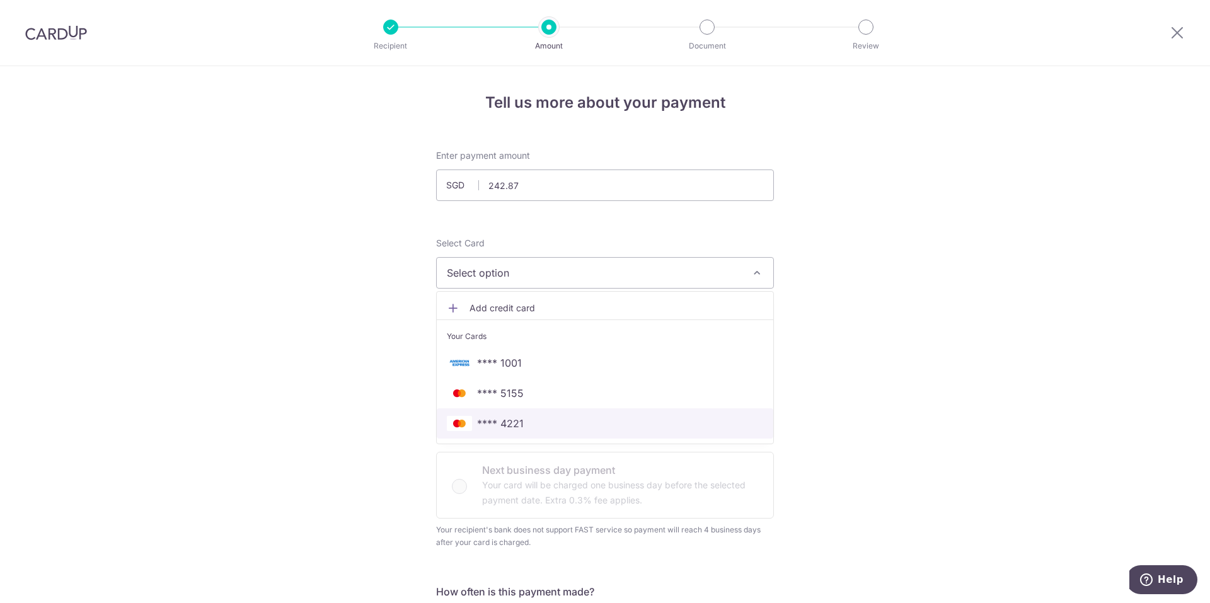
click at [535, 421] on span "**** 4221" at bounding box center [605, 423] width 316 height 15
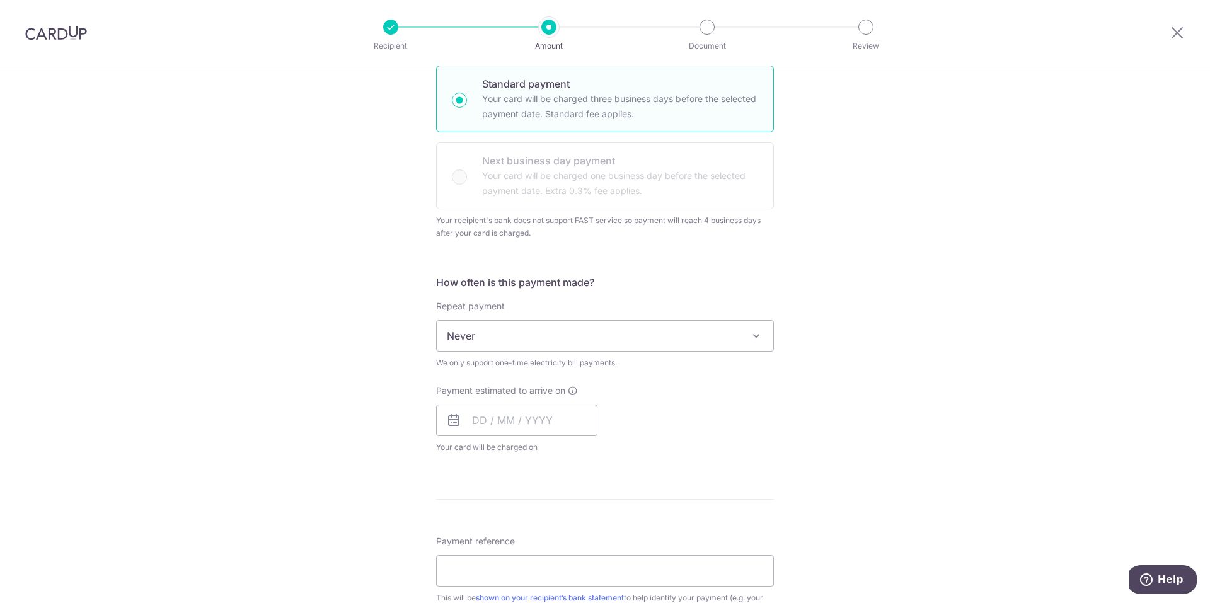
scroll to position [315, 0]
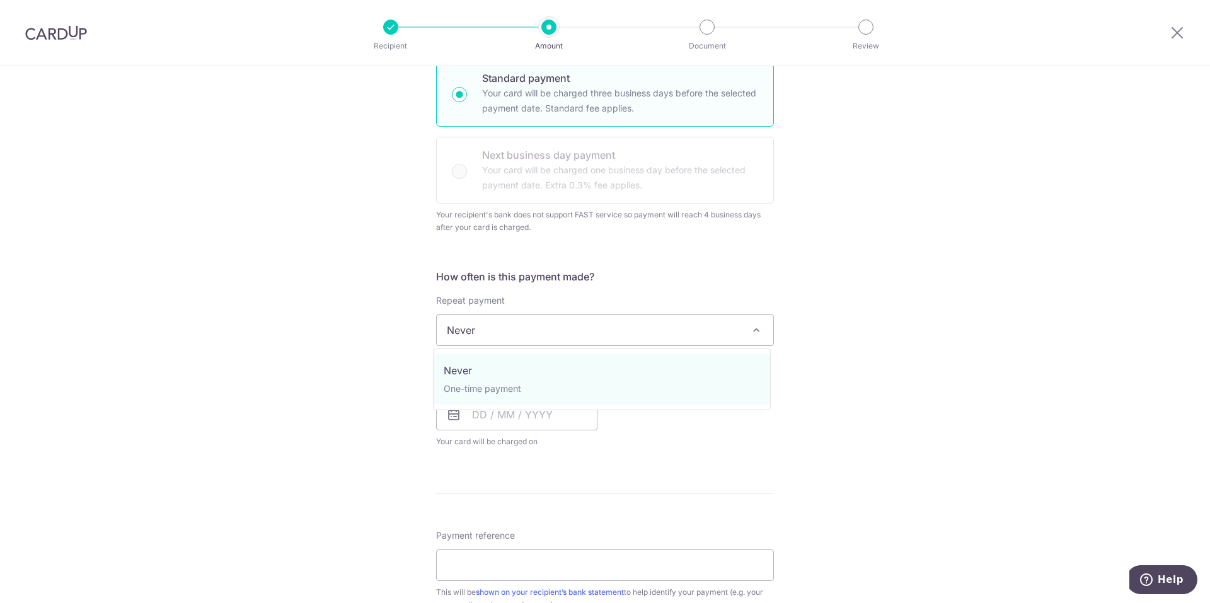
click at [502, 336] on span "Never" at bounding box center [605, 330] width 336 height 30
click at [336, 375] on div "Tell us more about your payment Enter payment amount SGD 242.87 242.87 Recipien…" at bounding box center [605, 345] width 1210 height 1188
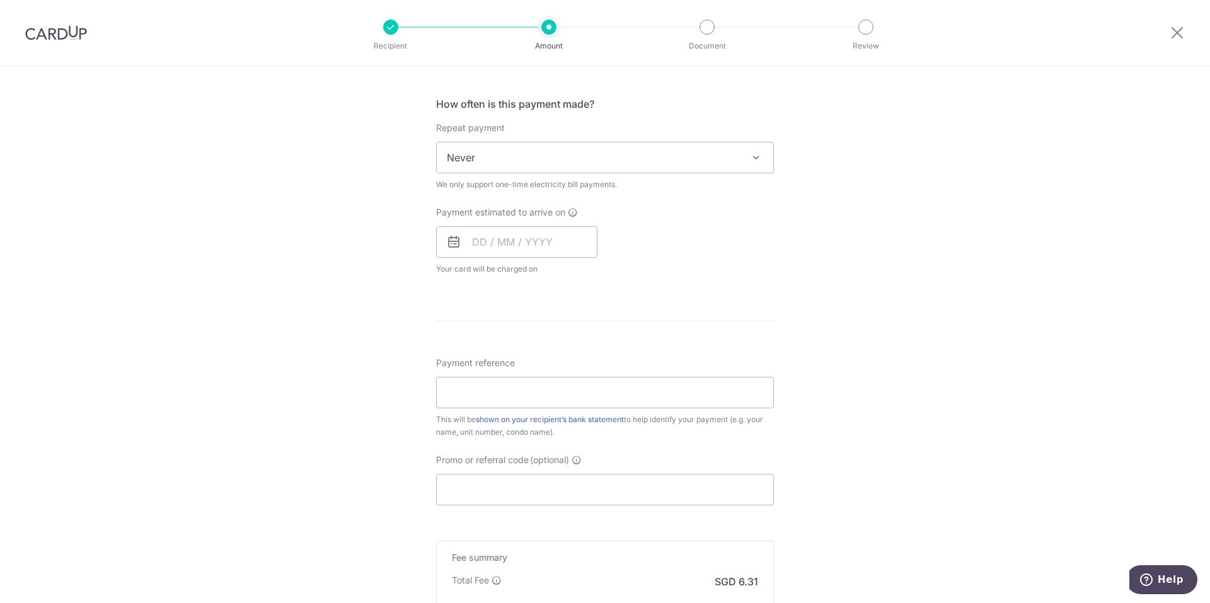
scroll to position [504, 0]
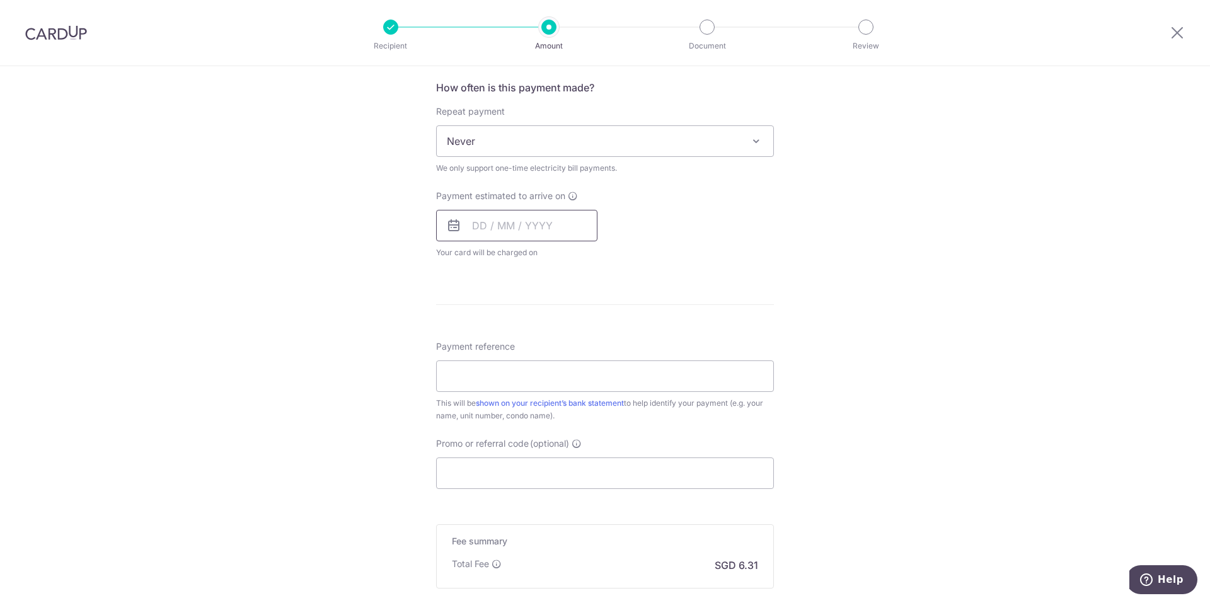
click at [513, 223] on input "text" at bounding box center [516, 225] width 161 height 31
click at [384, 321] on div "Tell us more about your payment Enter payment amount SGD 242.87 242.87 Recipien…" at bounding box center [605, 156] width 1210 height 1188
click at [542, 229] on input "text" at bounding box center [516, 225] width 161 height 31
click at [555, 366] on link "16" at bounding box center [562, 365] width 20 height 20
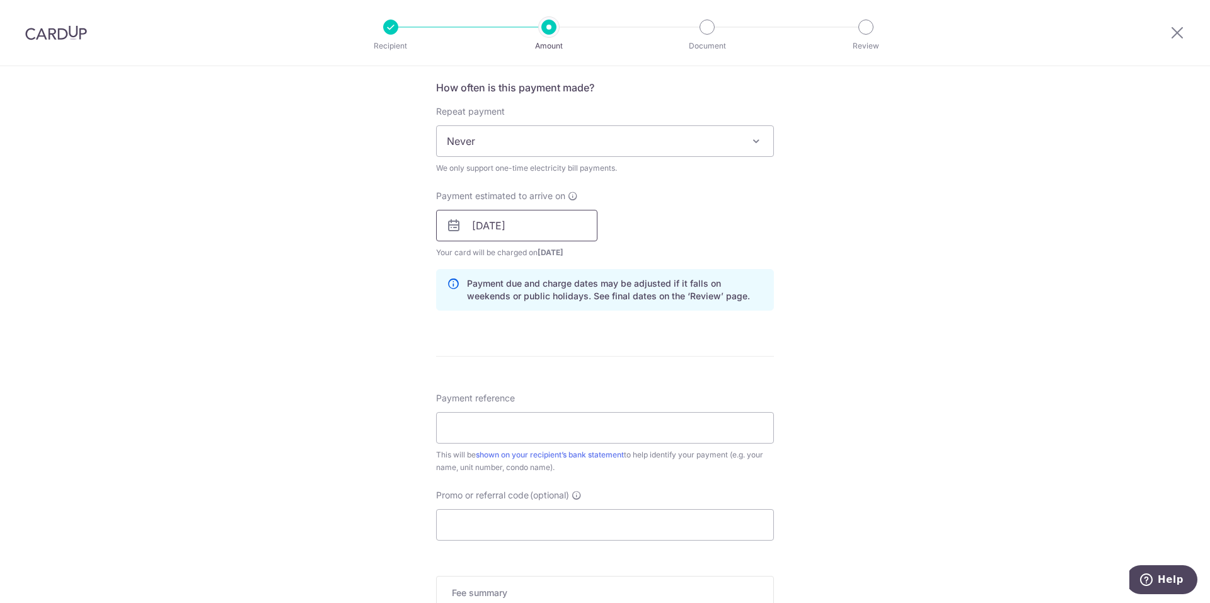
click at [483, 236] on input "16/10/2025" at bounding box center [516, 225] width 161 height 31
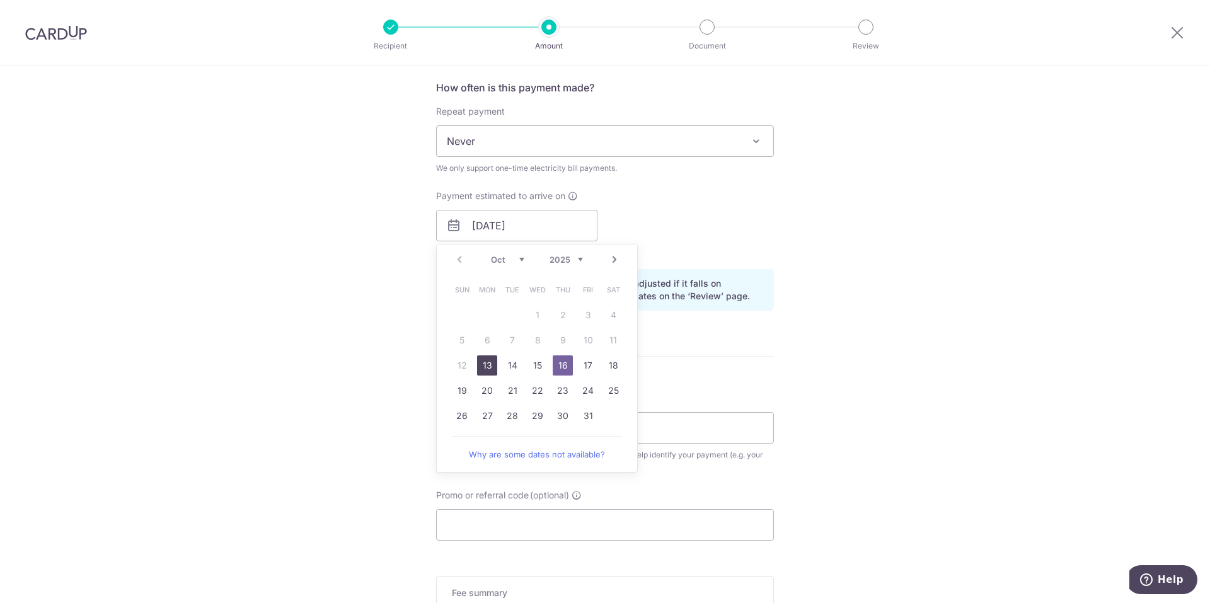
click at [481, 365] on link "13" at bounding box center [487, 365] width 20 height 20
type input "[DATE]"
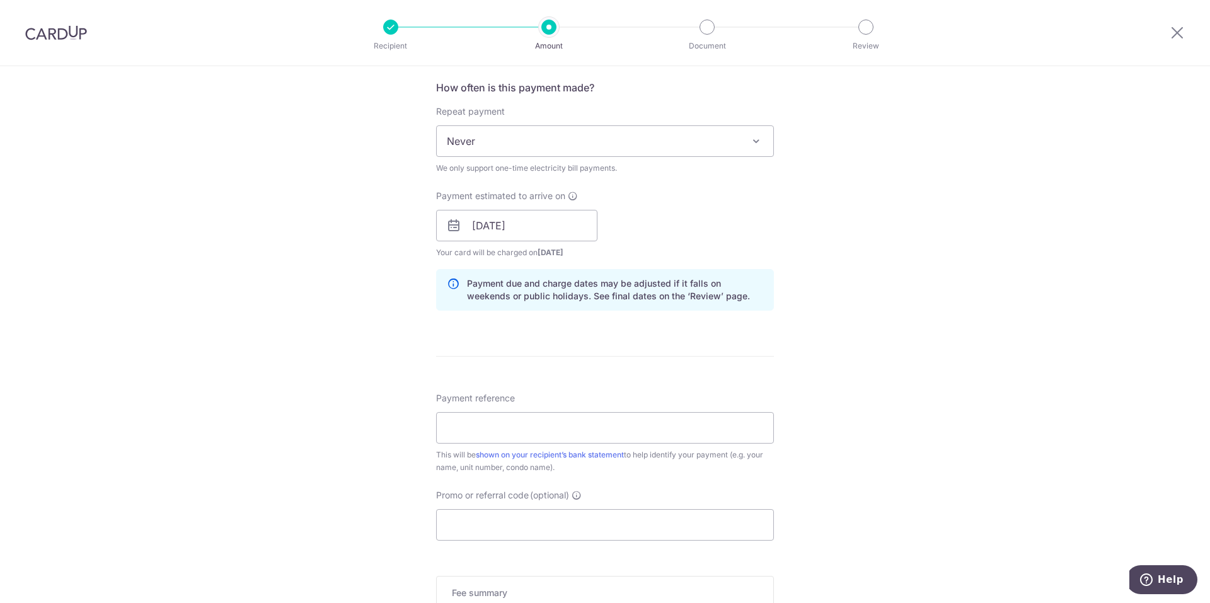
click at [345, 344] on div "Tell us more about your payment Enter payment amount SGD 242.87 242.87 Recipien…" at bounding box center [605, 181] width 1210 height 1239
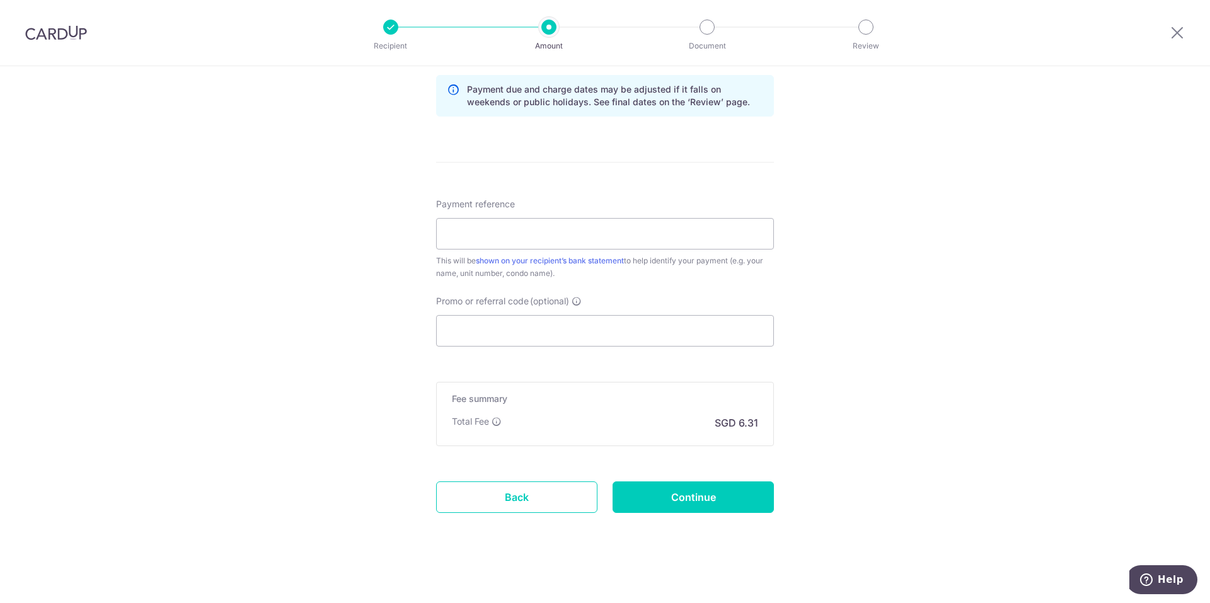
scroll to position [702, 0]
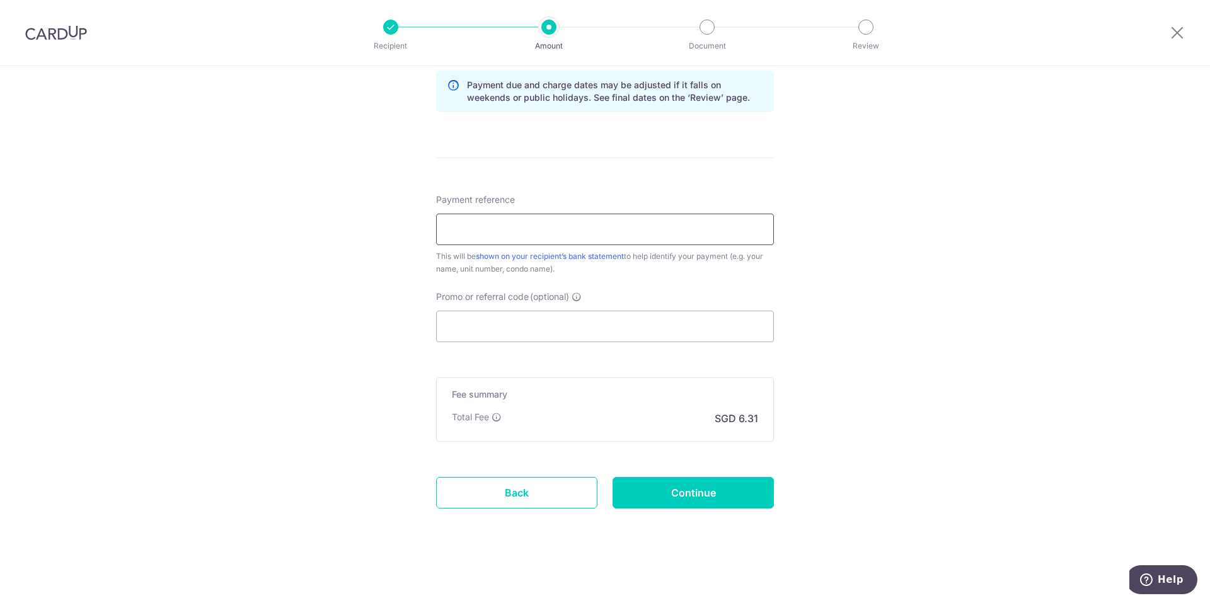
click at [483, 239] on input "Payment reference" at bounding box center [605, 229] width 338 height 31
paste input "BN2510020985"
type input "BN2510020985 Su Yuping"
click at [538, 329] on input "Promo or referral code (optional)" at bounding box center [605, 326] width 338 height 31
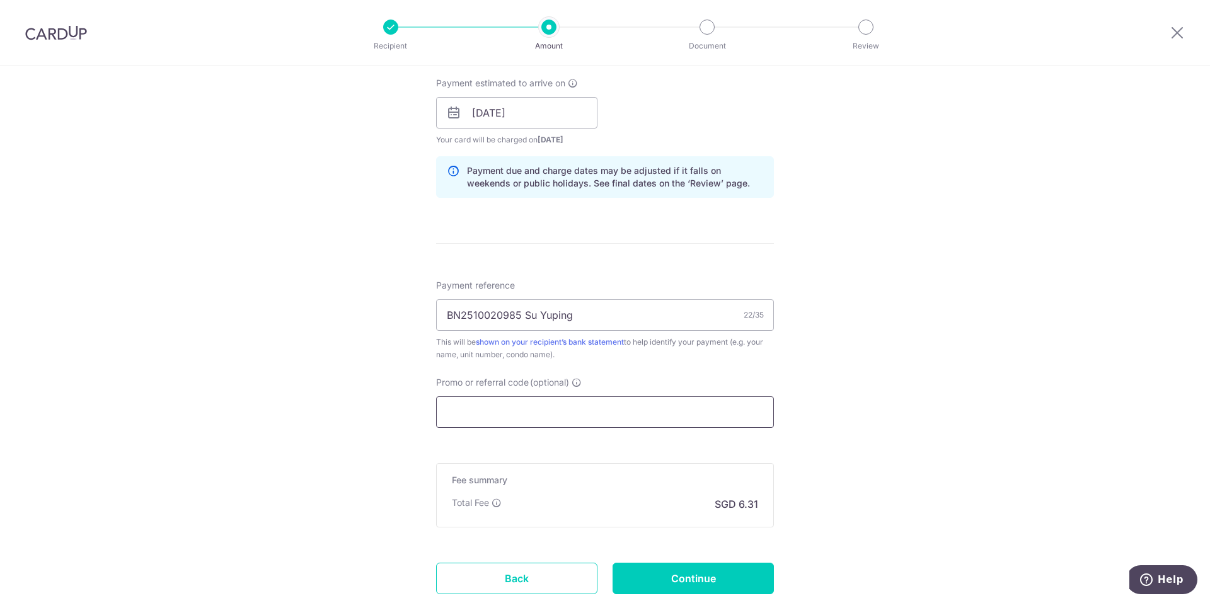
scroll to position [639, 0]
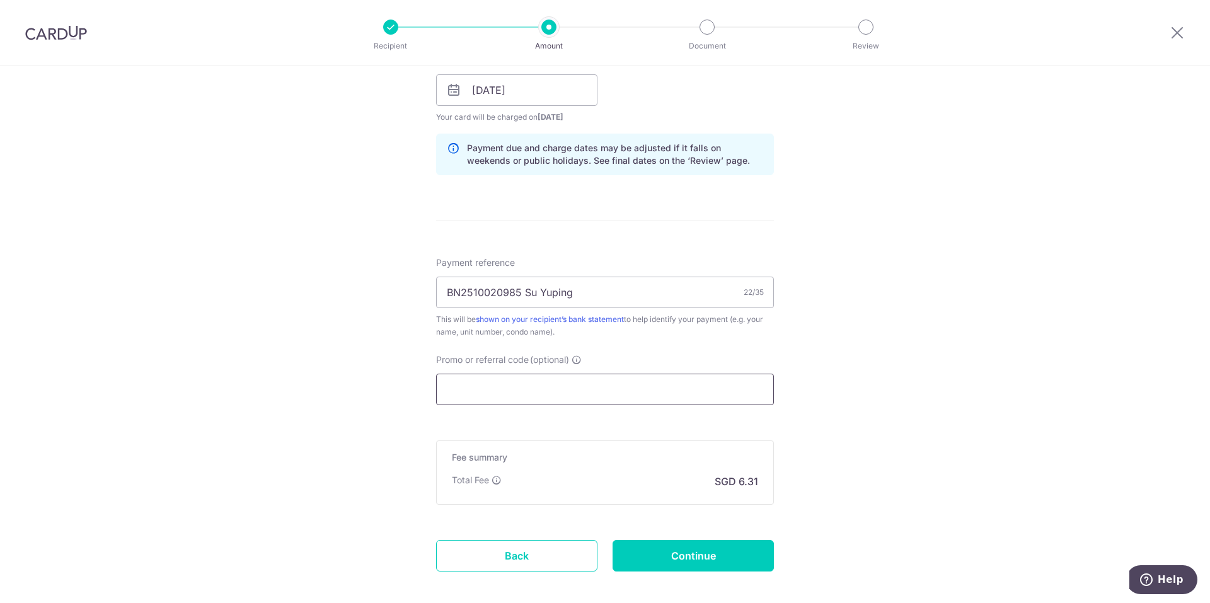
click at [533, 394] on input "Promo or referral code (optional)" at bounding box center [605, 389] width 338 height 31
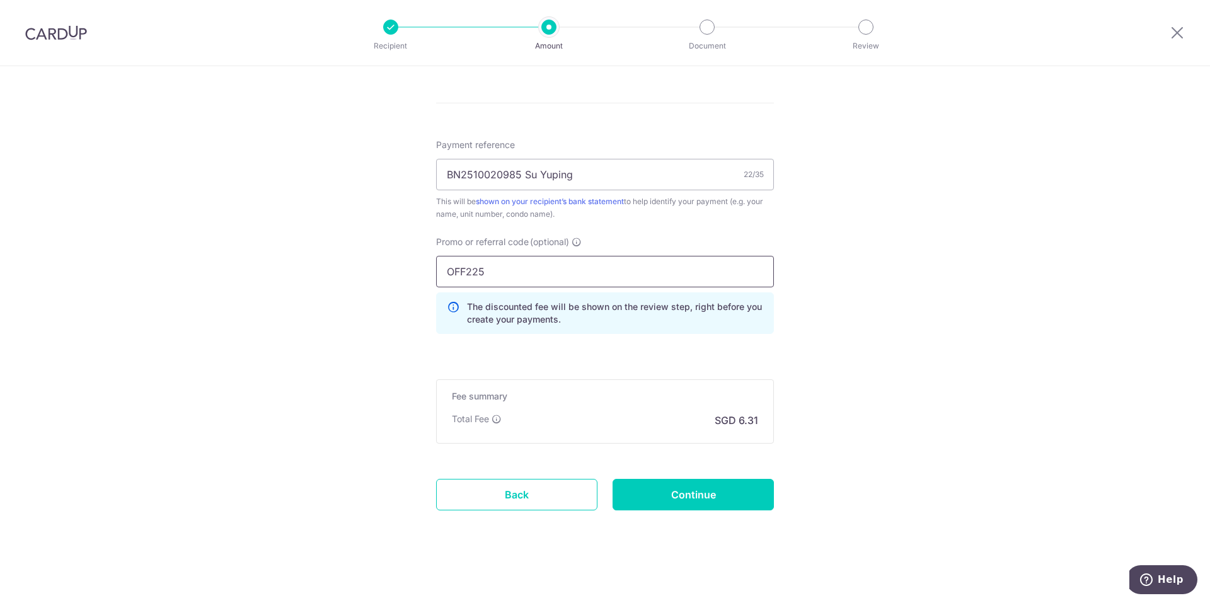
scroll to position [759, 0]
type input "OFF225"
click at [664, 493] on input "Continue" at bounding box center [692, 492] width 161 height 31
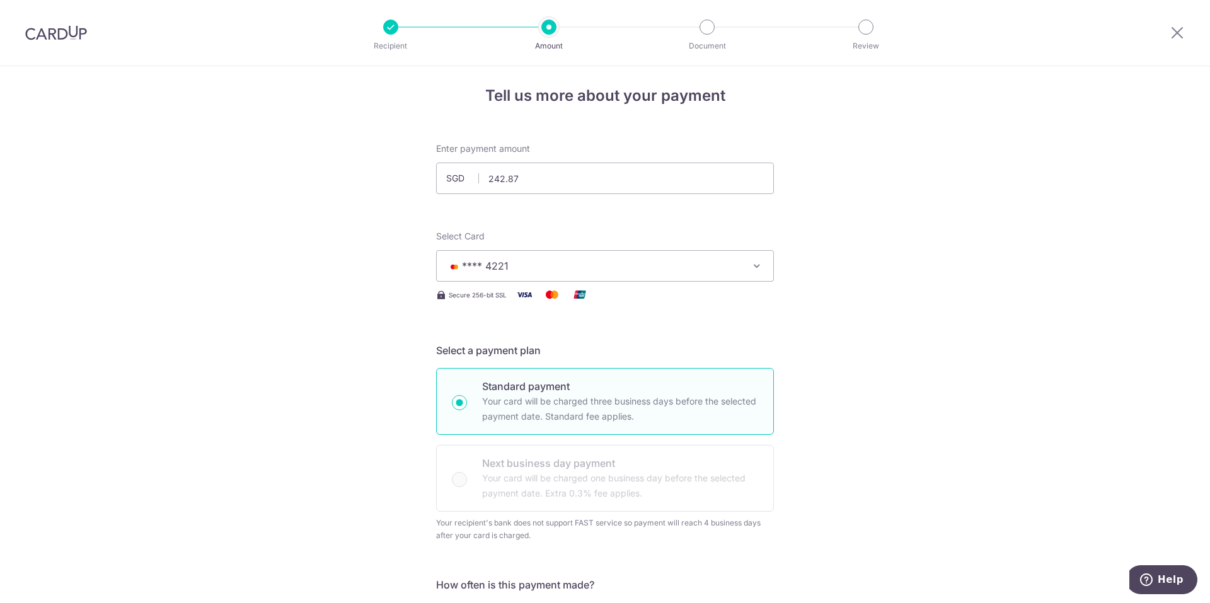
scroll to position [0, 0]
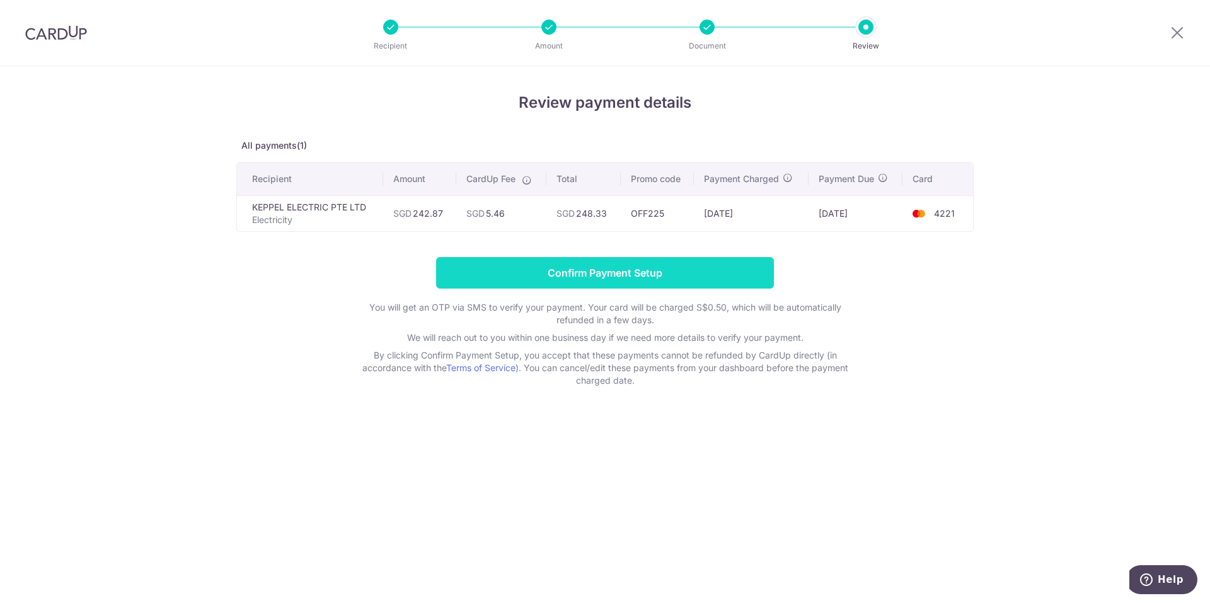
click at [609, 275] on input "Confirm Payment Setup" at bounding box center [605, 272] width 338 height 31
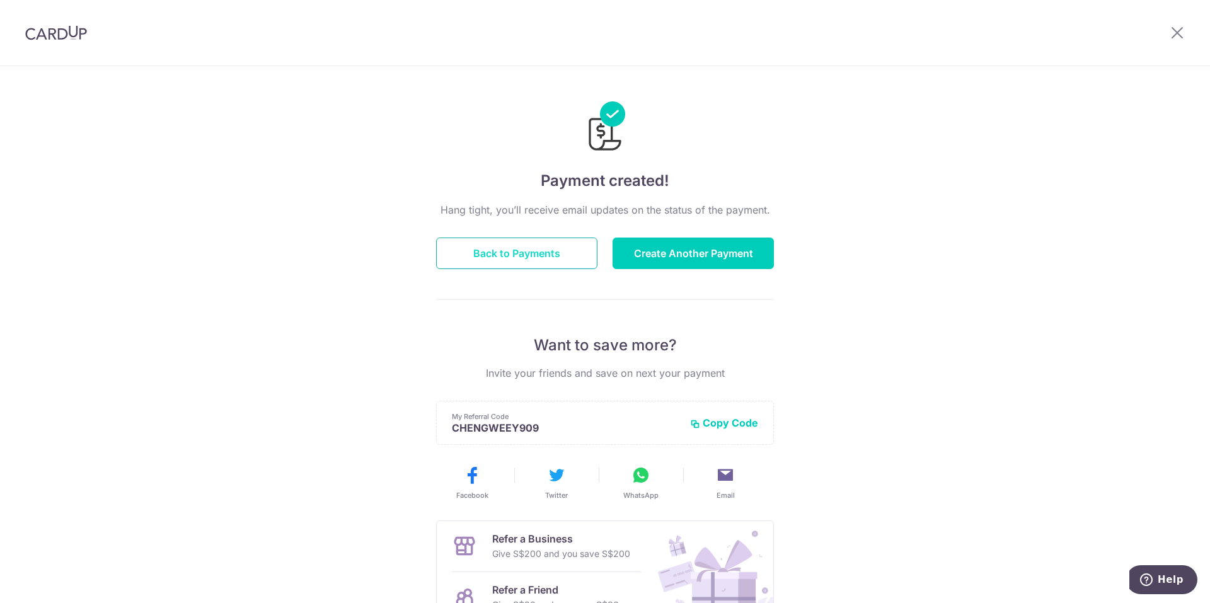
click at [525, 245] on button "Back to Payments" at bounding box center [516, 253] width 161 height 31
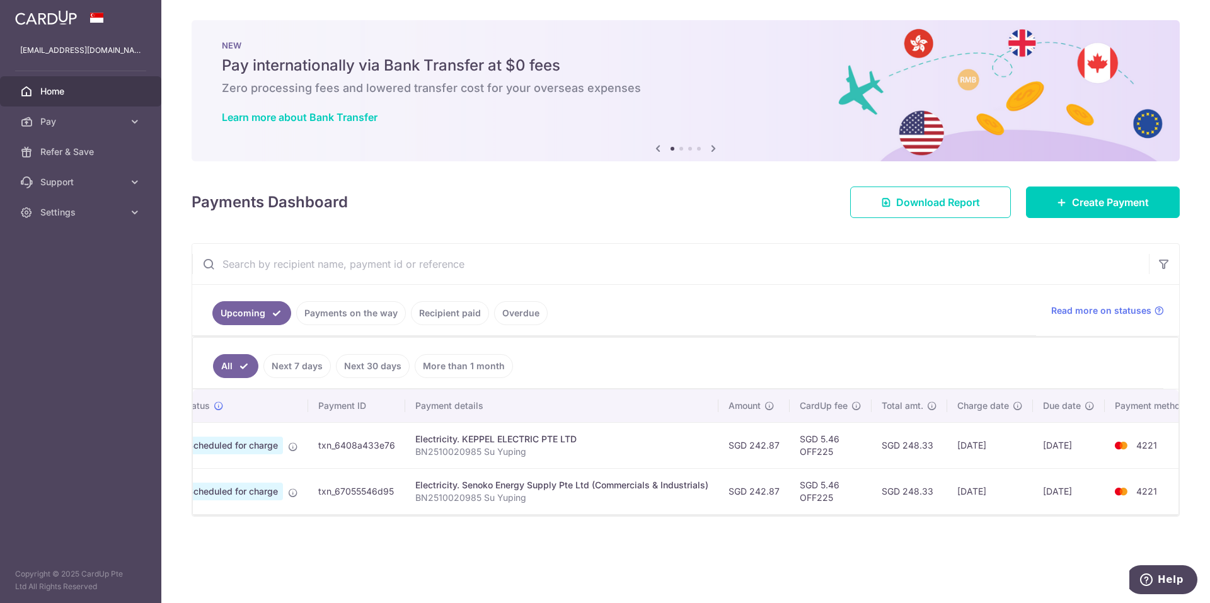
scroll to position [0, 60]
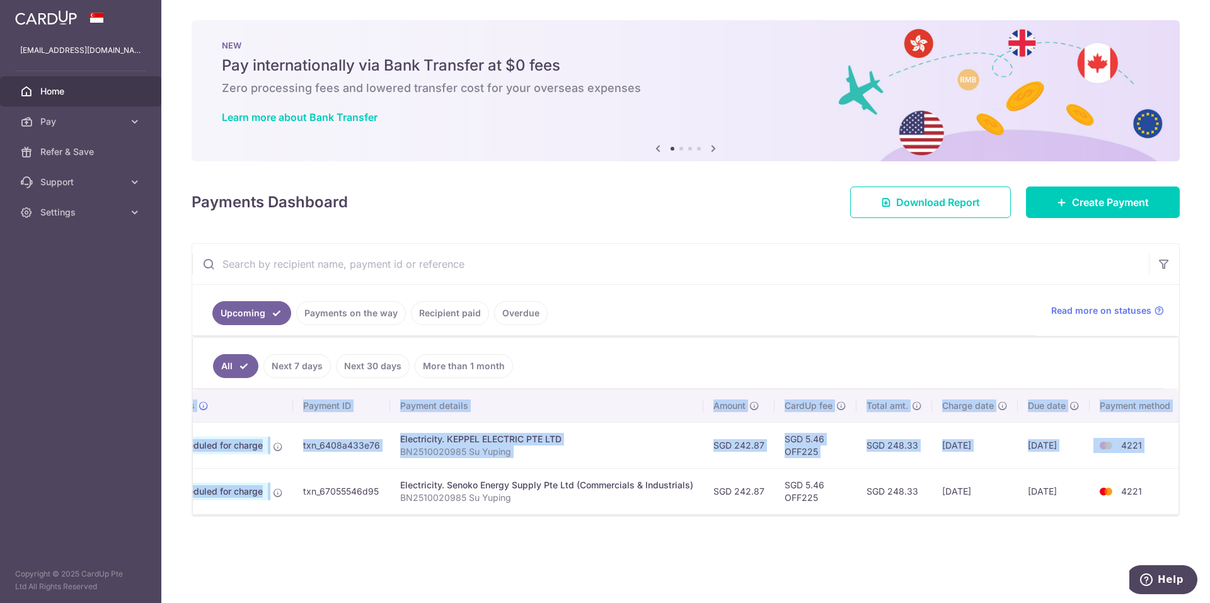
drag, startPoint x: 294, startPoint y: 512, endPoint x: 265, endPoint y: 515, distance: 29.1
click at [265, 514] on div "Status Payment ID Payment details Amount CardUp fee Total amt. Charge date Due …" at bounding box center [685, 451] width 985 height 125
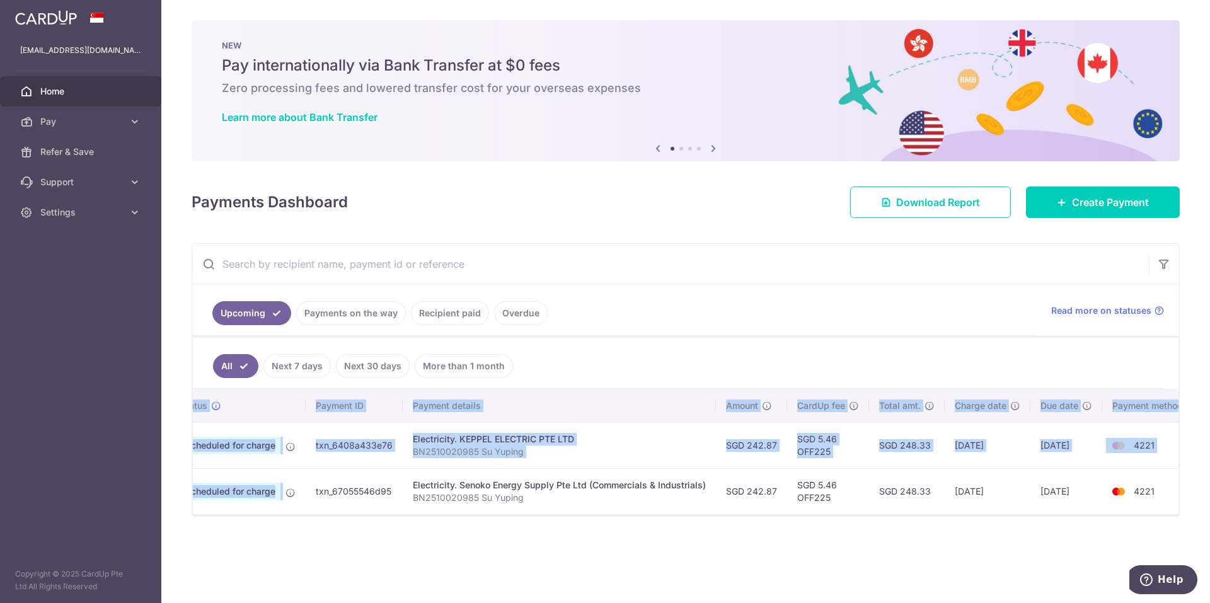
scroll to position [0, 0]
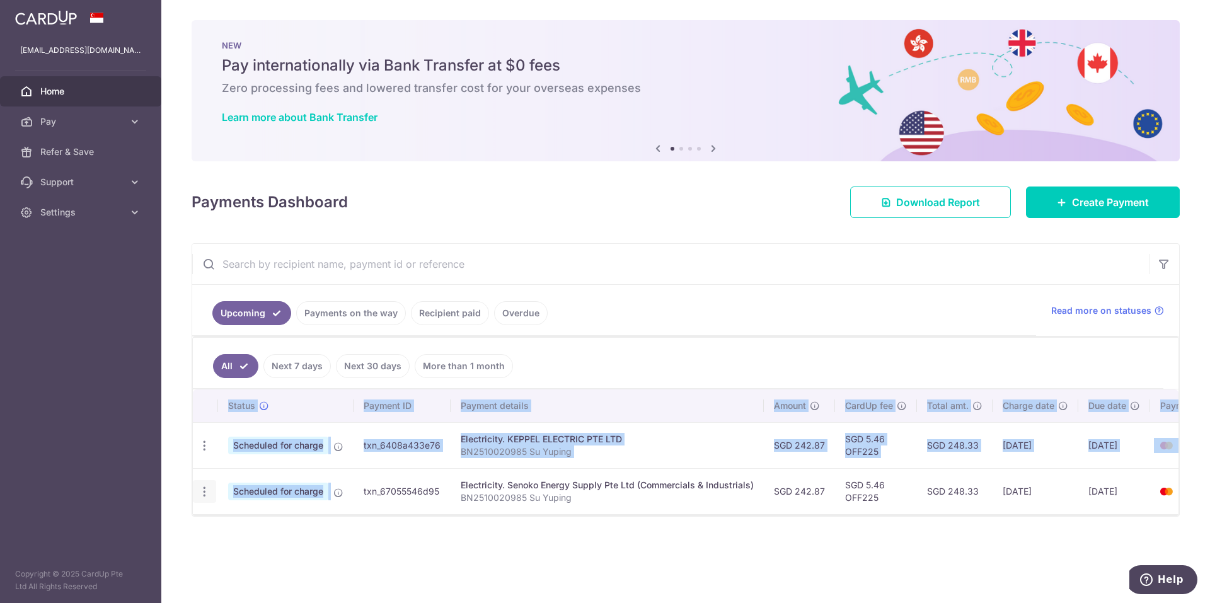
click at [201, 496] on icon "button" at bounding box center [204, 491] width 13 height 13
click at [265, 527] on span "Update payment" at bounding box center [272, 525] width 86 height 15
radio input "true"
type input "242.87"
type input "[DATE]"
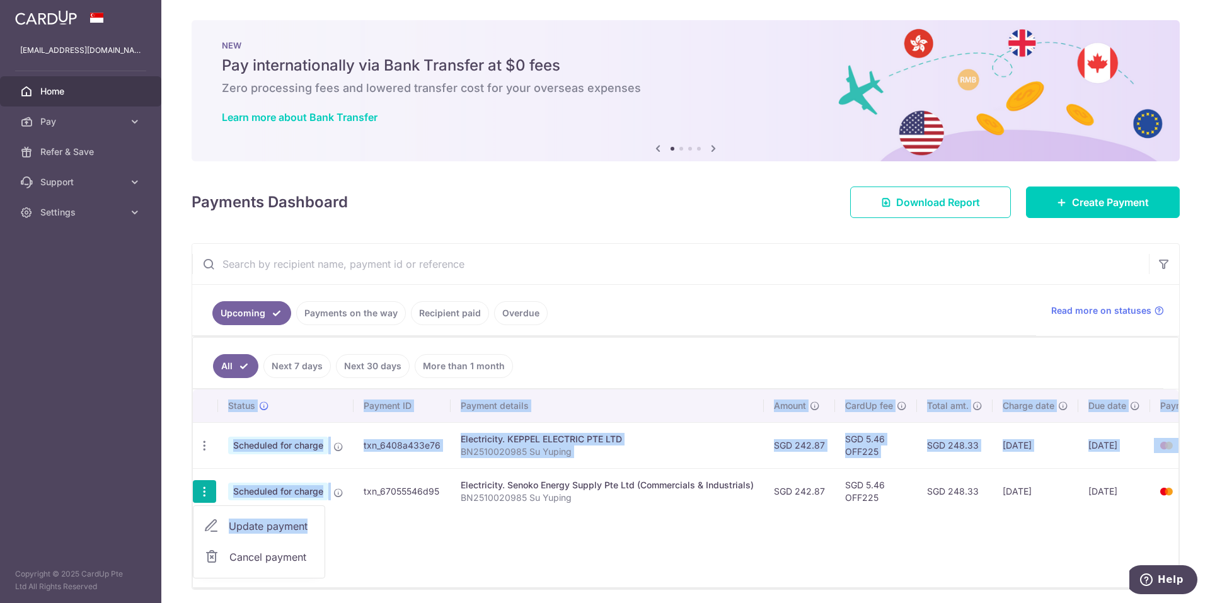
type input "BN2510020985 Su Yuping"
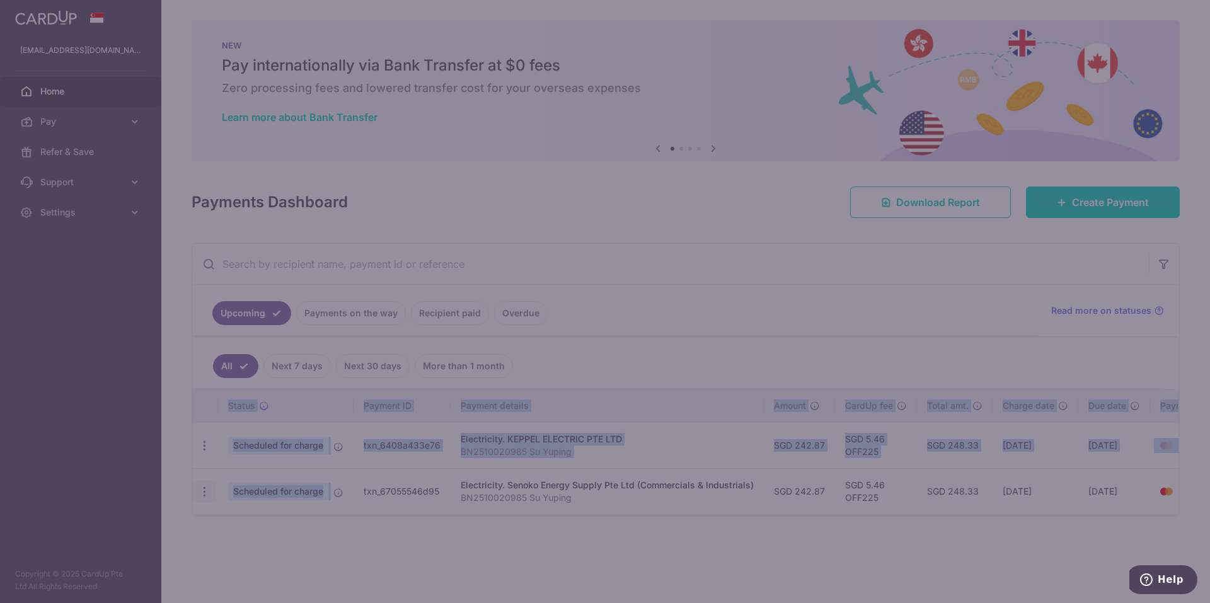
type input "OFF225"
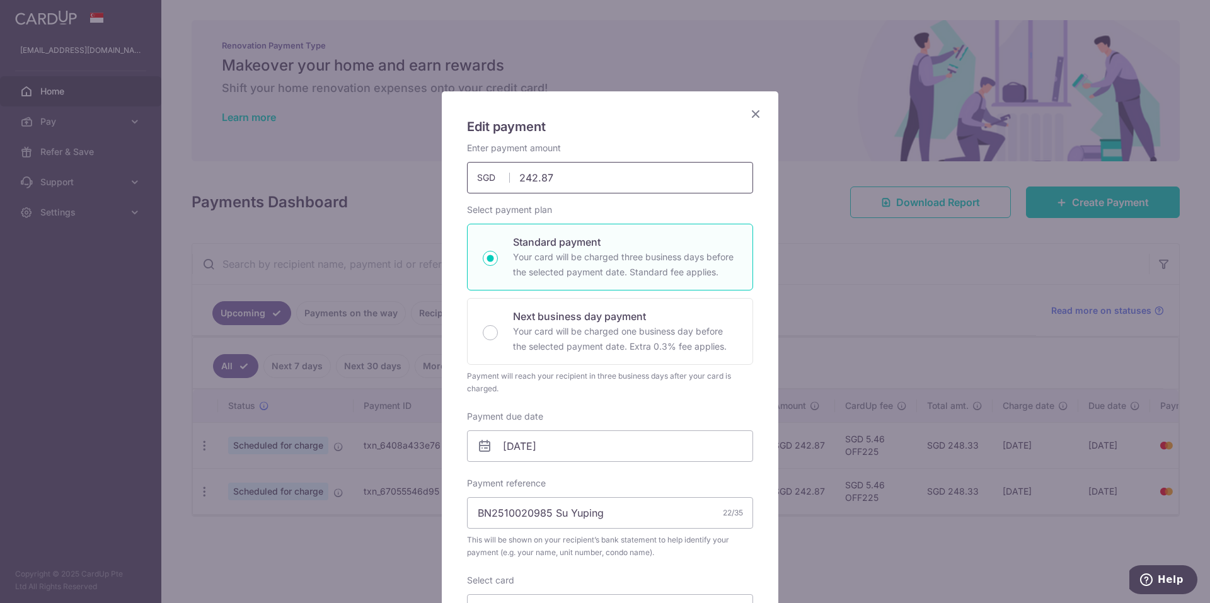
drag, startPoint x: 522, startPoint y: 177, endPoint x: 567, endPoint y: 177, distance: 44.7
click at [567, 177] on input "242.87" at bounding box center [610, 177] width 286 height 31
type input "233.24"
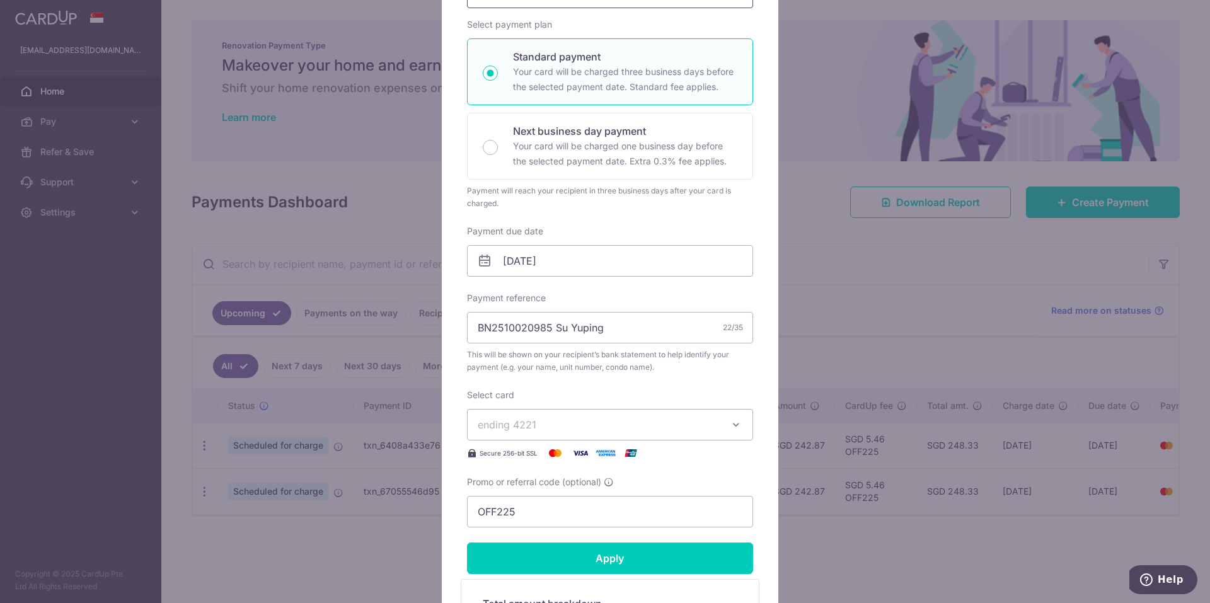
scroll to position [189, 0]
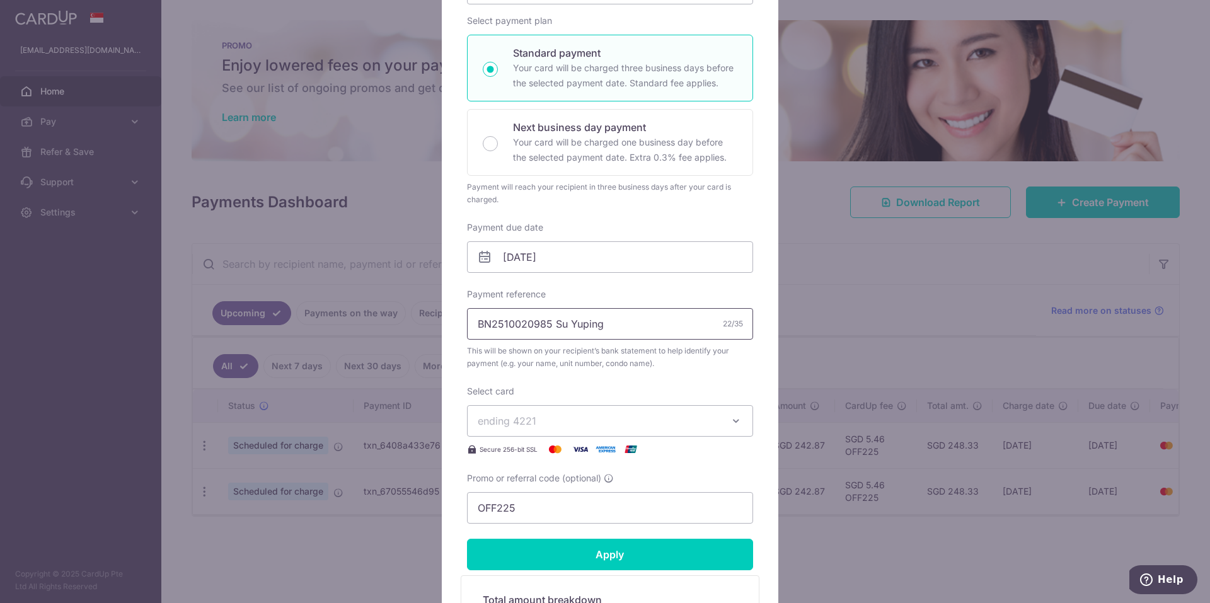
drag, startPoint x: 546, startPoint y: 326, endPoint x: 435, endPoint y: 327, distance: 110.3
click at [435, 327] on div "Edit payment By clicking apply, you will make changes to all payments to Senoko…" at bounding box center [605, 301] width 1210 height 603
paste input "INV0005445428"
type input "INV0005445428 Su Yuping"
click at [581, 391] on div "Select card ending 4221 **** 1001 **** 5155 **** 4221 Secure 256-bit SSL" at bounding box center [610, 421] width 286 height 72
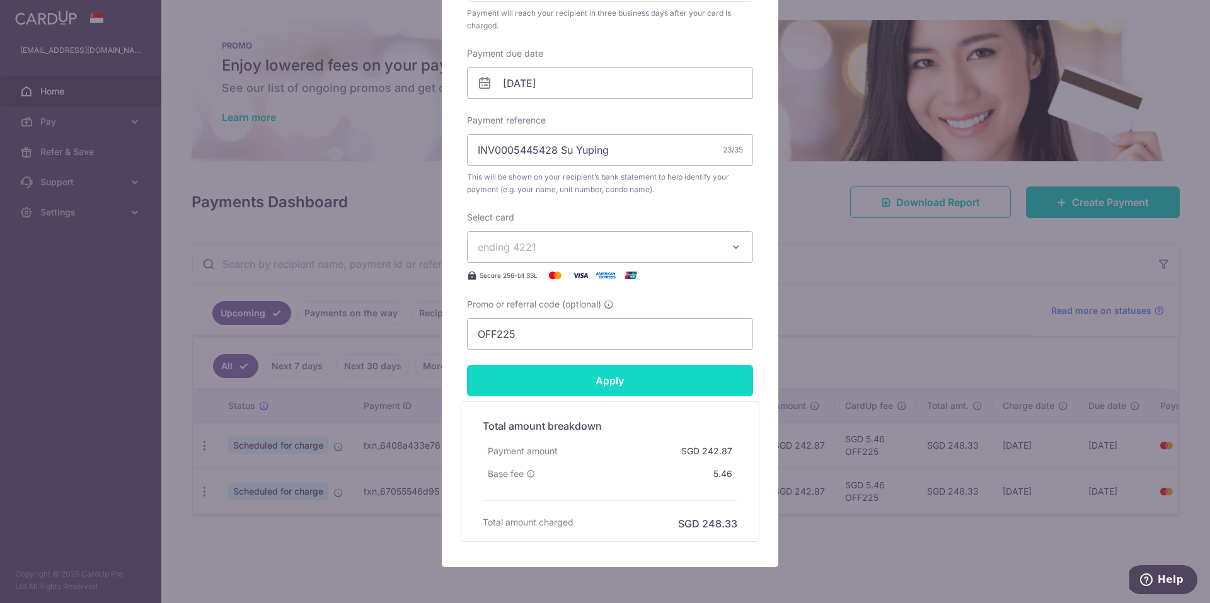
scroll to position [378, 0]
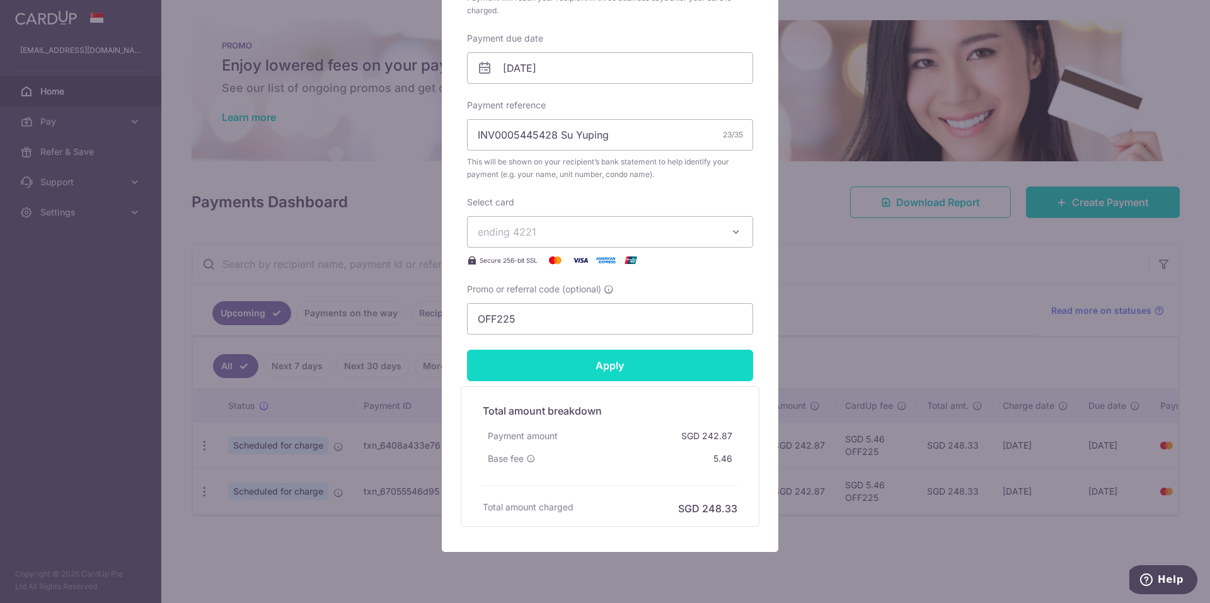
click at [551, 363] on input "Apply" at bounding box center [610, 365] width 286 height 31
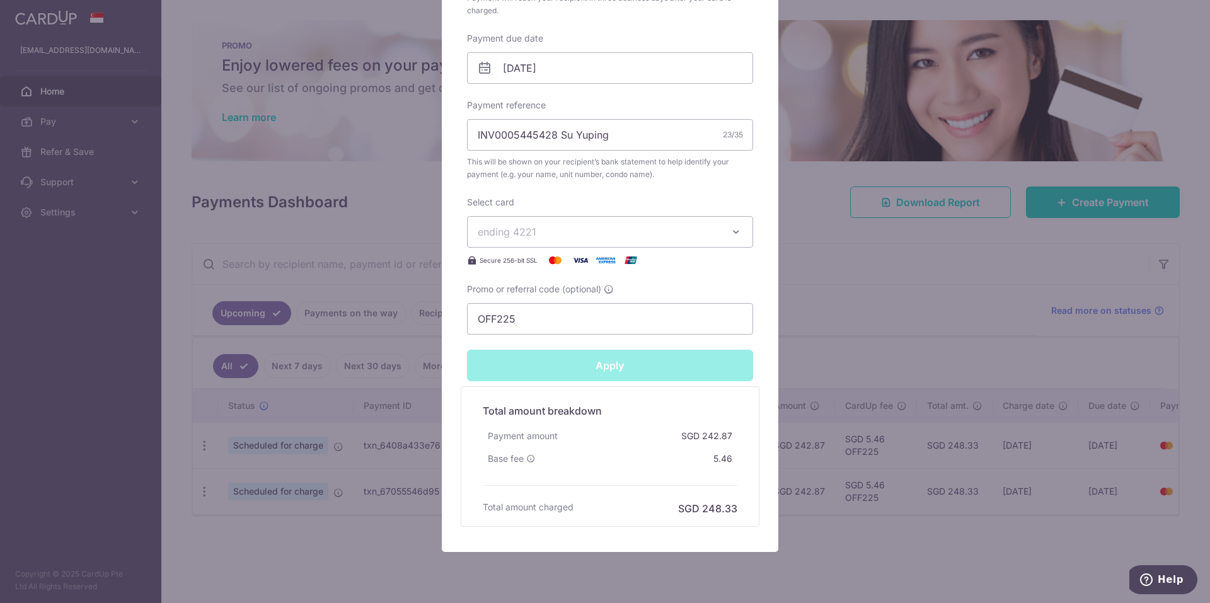
type input "Successfully Applied"
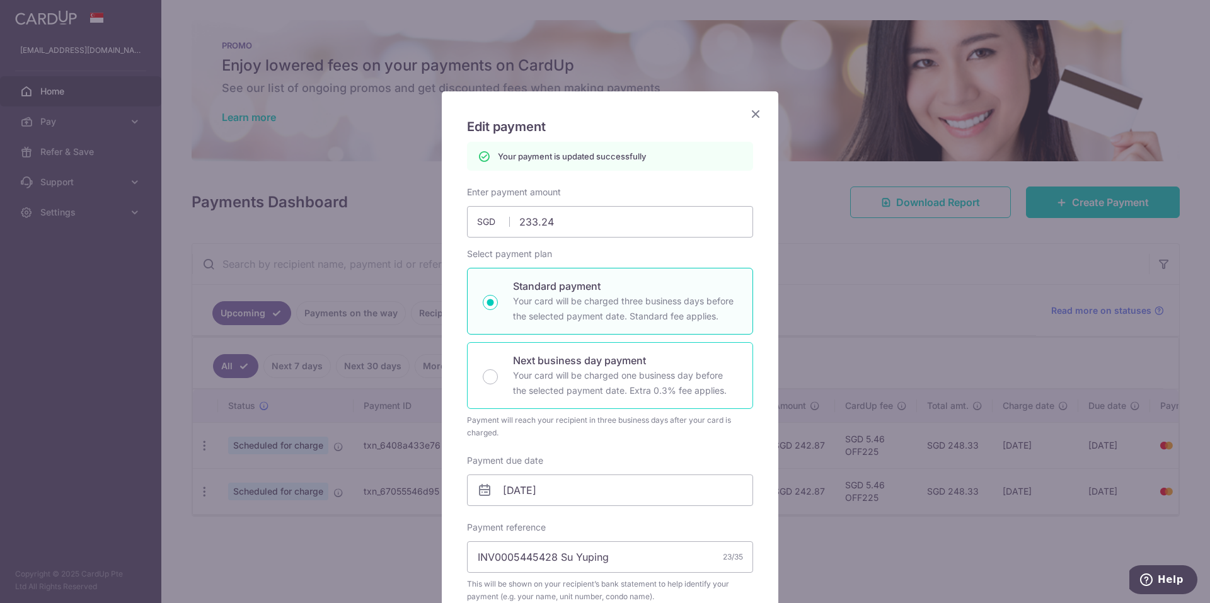
scroll to position [462, 0]
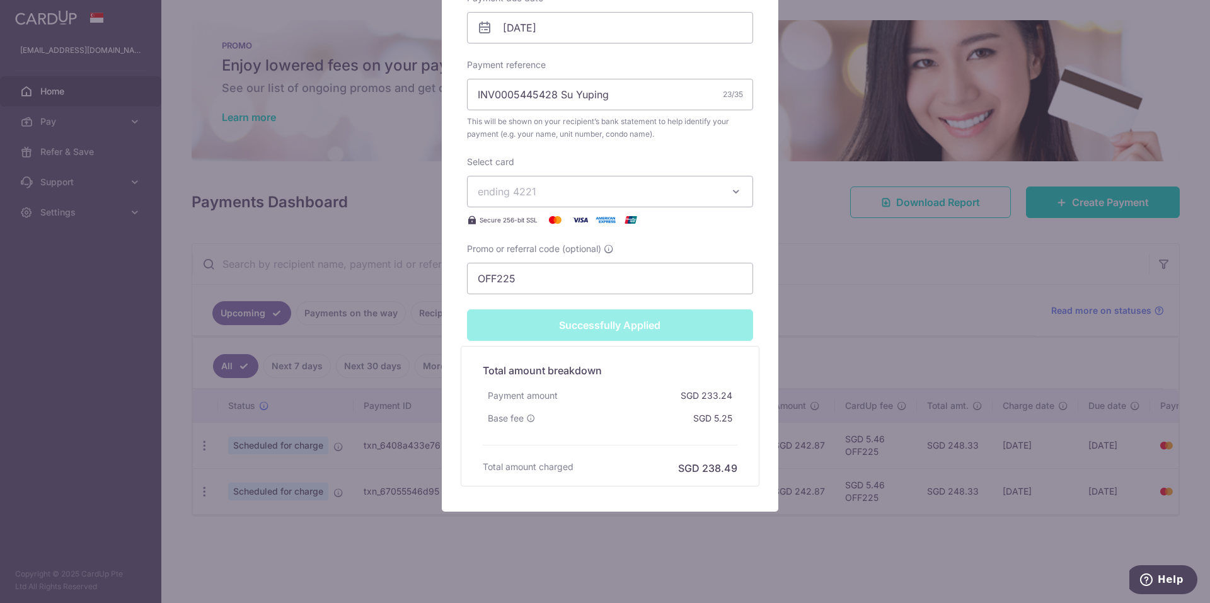
click at [905, 193] on div "Edit payment By clicking apply, you will make changes to all payments to Senoko…" at bounding box center [605, 301] width 1210 height 603
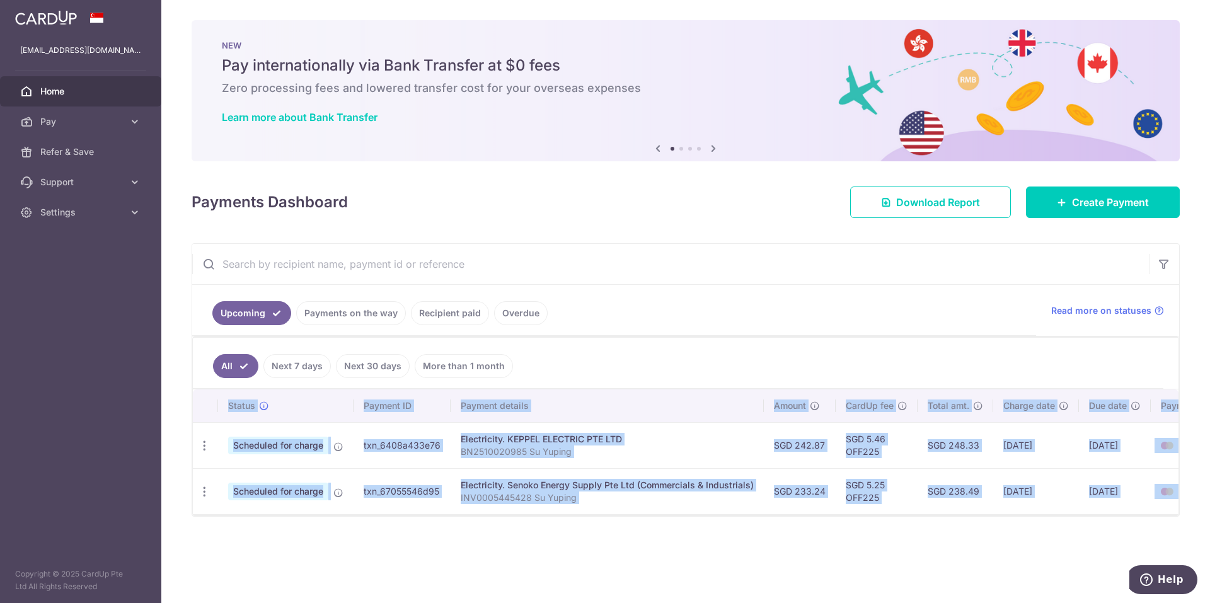
drag, startPoint x: 449, startPoint y: 520, endPoint x: 507, endPoint y: 519, distance: 57.3
click at [507, 515] on div "Status Payment ID Payment details Amount CardUp fee Total amt. Charge date Due …" at bounding box center [685, 452] width 985 height 126
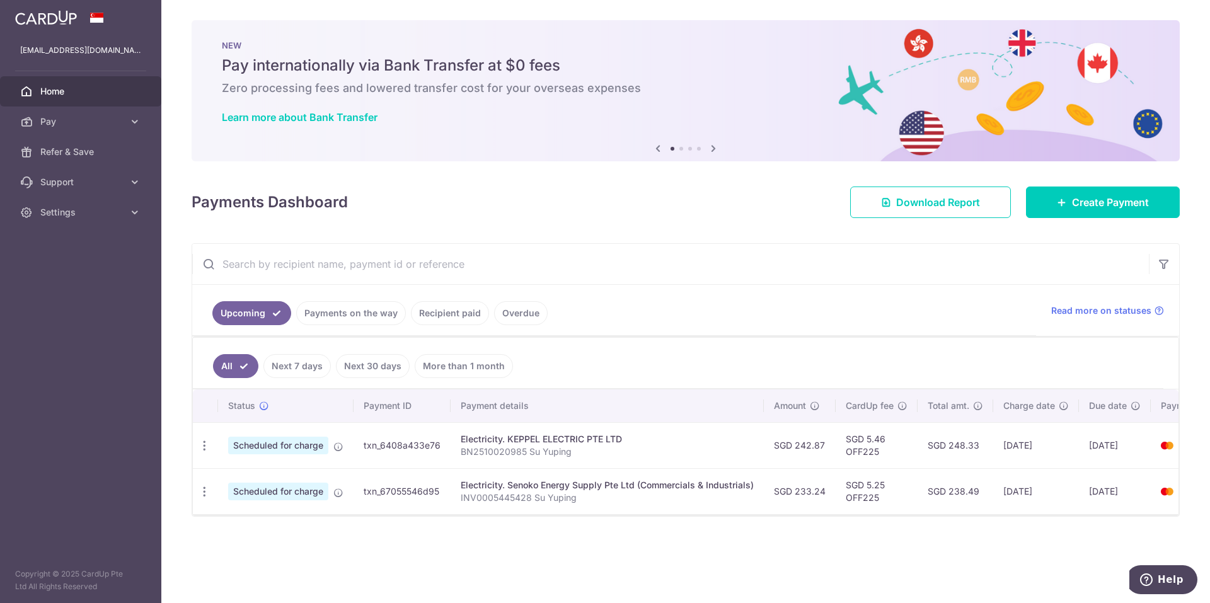
click at [658, 325] on ul "Upcoming Payments on the way Recipient paid Overdue" at bounding box center [614, 310] width 844 height 51
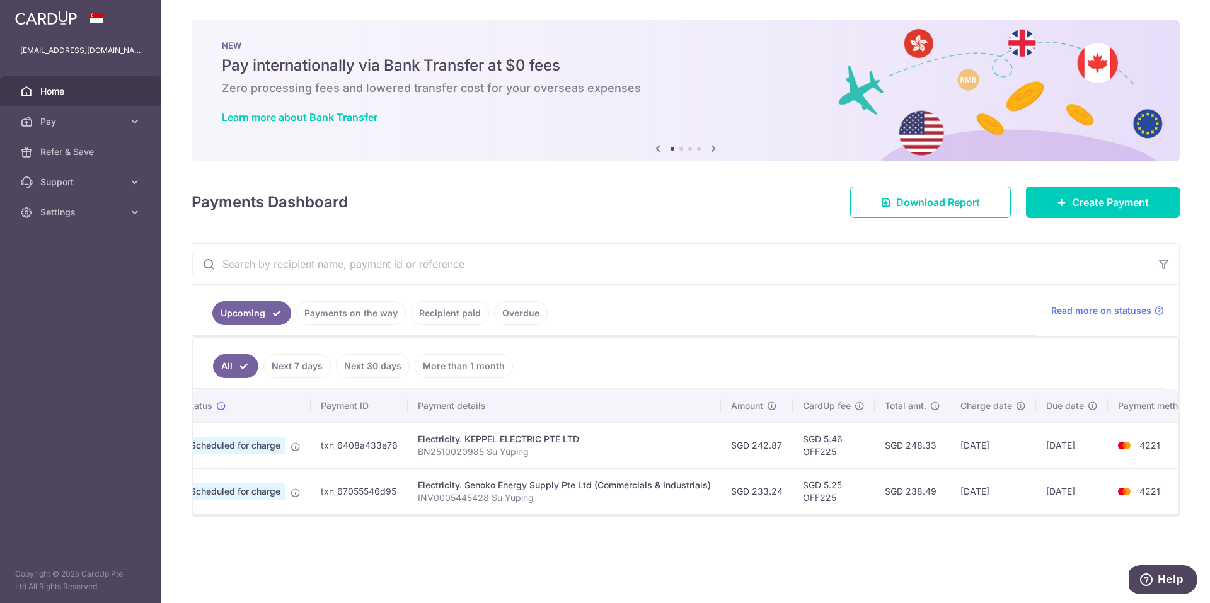
scroll to position [0, 61]
